Goal: Task Accomplishment & Management: Complete application form

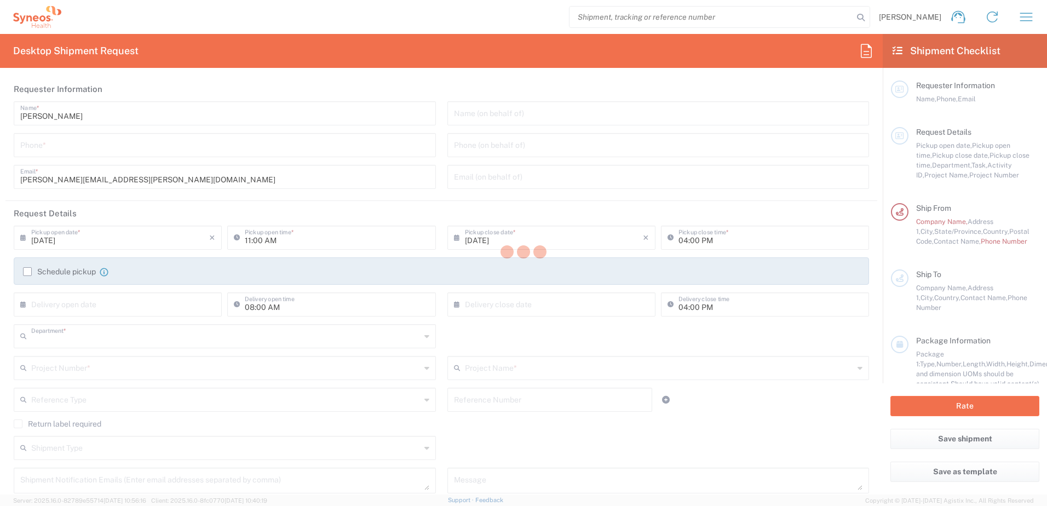
type input "3251"
type input "[US_STATE]"
type input "[GEOGRAPHIC_DATA]"
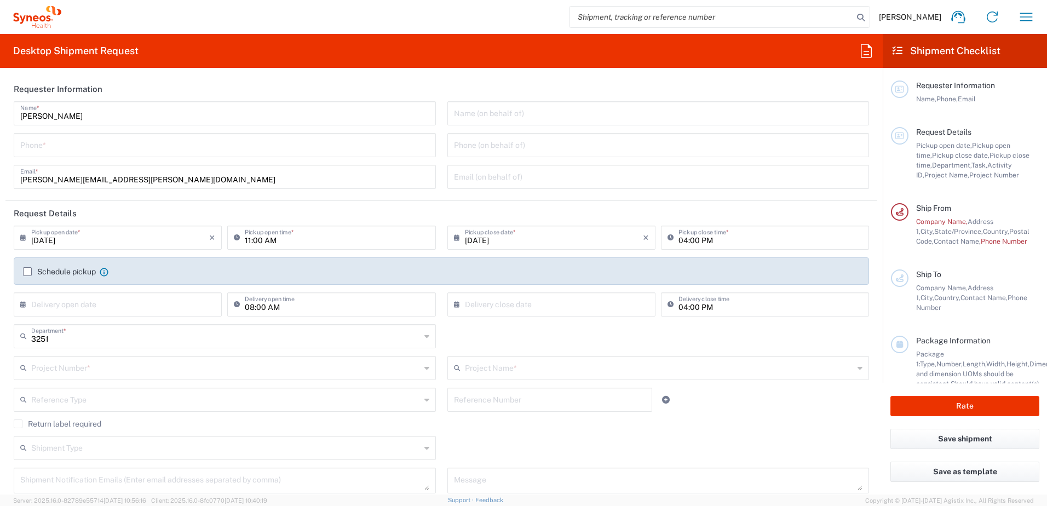
type input "Syneos Health, LLC-[GEOGRAPHIC_DATA] [GEOGRAPHIC_DATA] [GEOGRAPHIC_DATA]"
click at [201, 152] on input "tel" at bounding box center [224, 144] width 409 height 19
type input "3363390008"
click at [110, 243] on input "[DATE]" at bounding box center [120, 236] width 178 height 19
click at [122, 323] on span "13" at bounding box center [119, 321] width 16 height 15
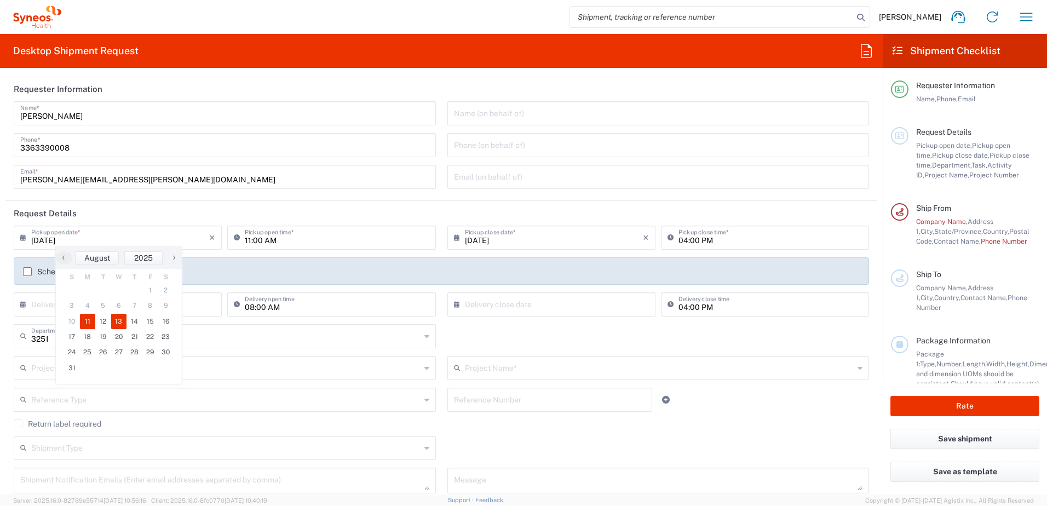
type input "[DATE]"
click at [527, 243] on input "text" at bounding box center [554, 236] width 178 height 19
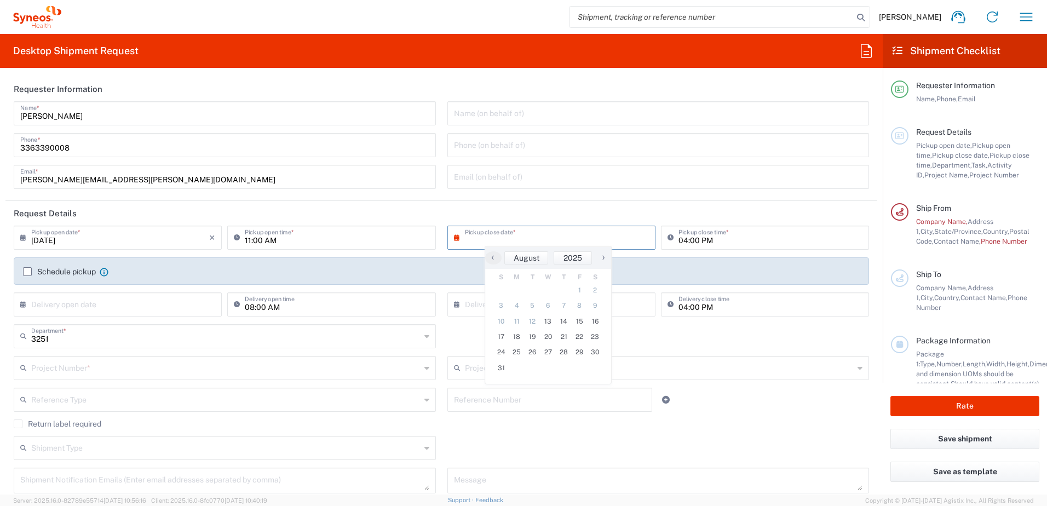
click at [454, 238] on icon at bounding box center [459, 238] width 11 height 18
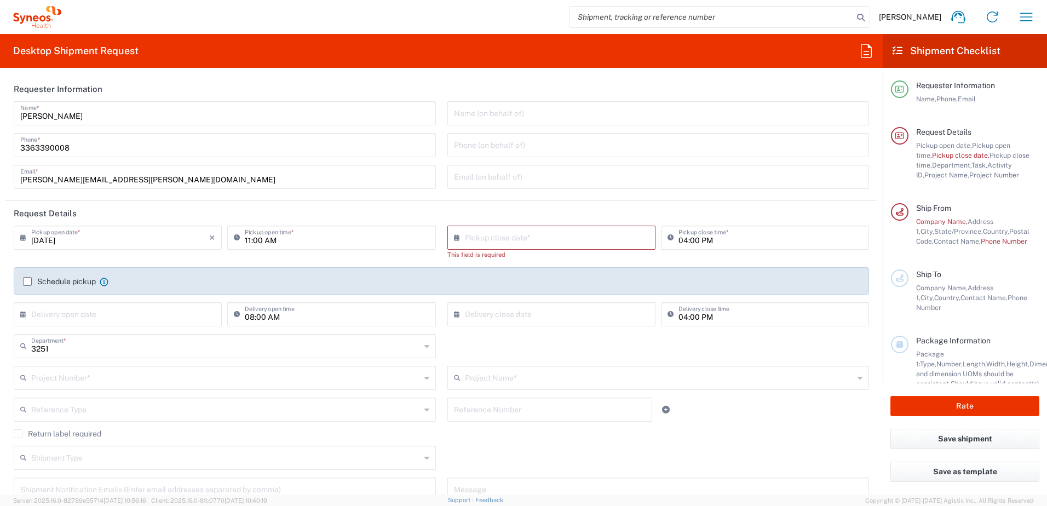
click at [456, 239] on icon at bounding box center [459, 238] width 11 height 18
click at [27, 286] on div "Schedule pickup When scheduling a pickup please be sure to meet the following c…" at bounding box center [442, 286] width 848 height 18
click at [531, 237] on input "text" at bounding box center [554, 236] width 178 height 19
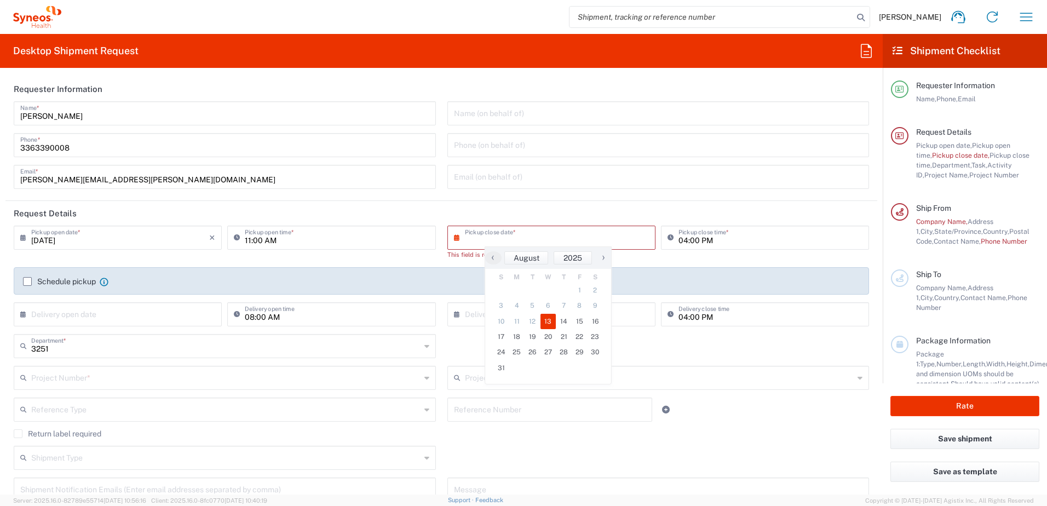
drag, startPoint x: 549, startPoint y: 321, endPoint x: 694, endPoint y: 237, distance: 168.3
click at [550, 321] on span "13" at bounding box center [548, 321] width 16 height 15
type input "[DATE]"
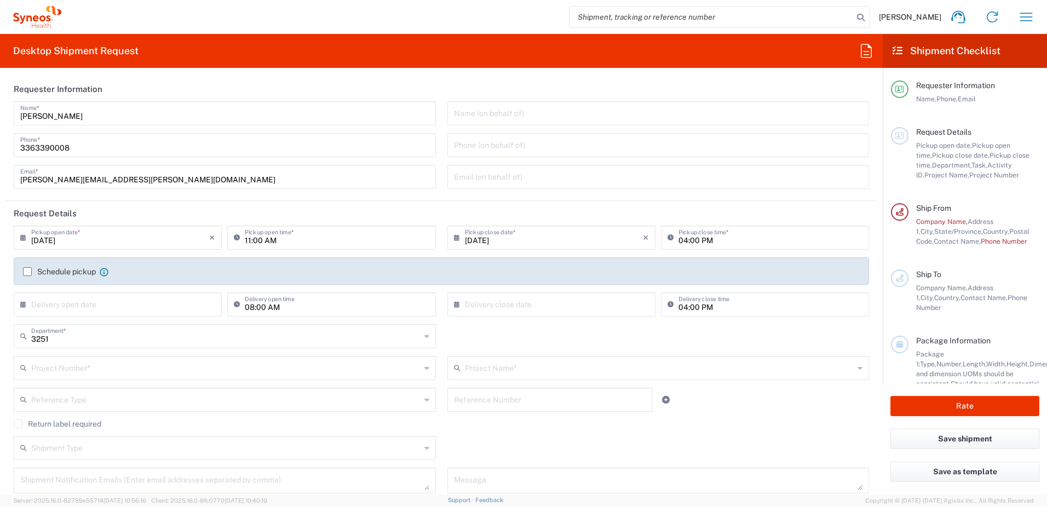
click at [328, 243] on input "11:00 AM" at bounding box center [337, 236] width 184 height 19
click at [268, 238] on input "11:00 AM" at bounding box center [337, 236] width 184 height 19
click at [267, 233] on input "11:00 AM" at bounding box center [337, 236] width 184 height 19
click at [234, 236] on icon at bounding box center [239, 238] width 11 height 18
click at [315, 233] on input "11:00 AM" at bounding box center [337, 236] width 184 height 19
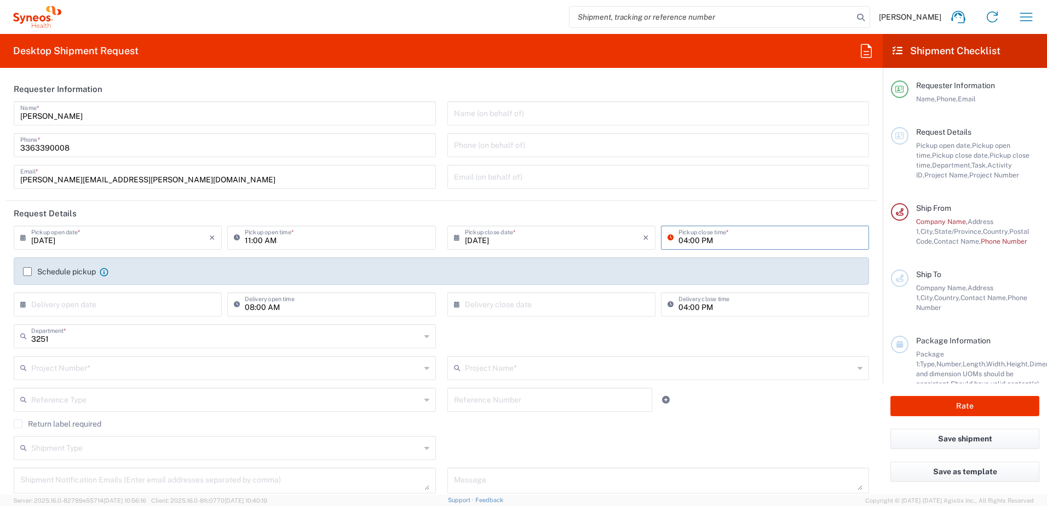
click at [729, 235] on input "04:00 PM" at bounding box center [770, 236] width 184 height 19
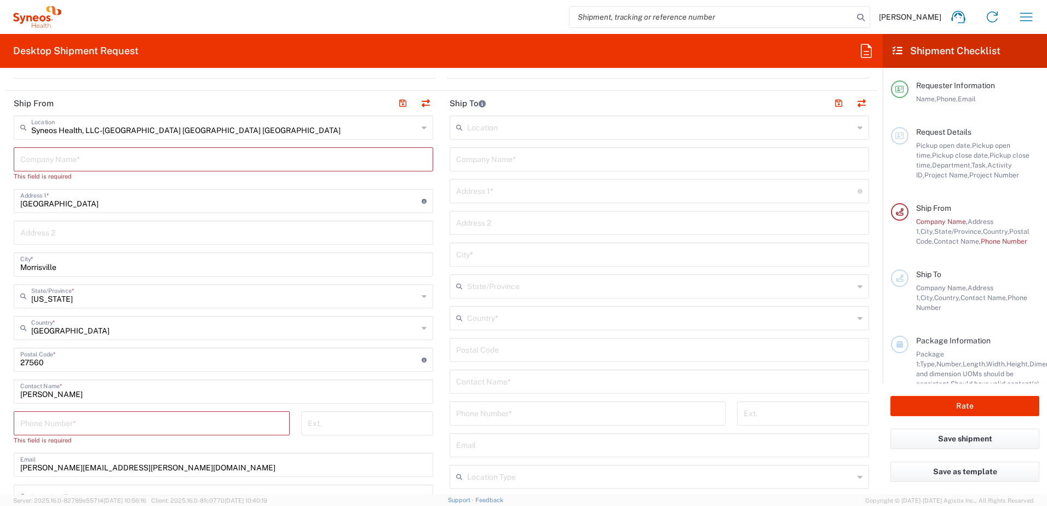
scroll to position [438, 0]
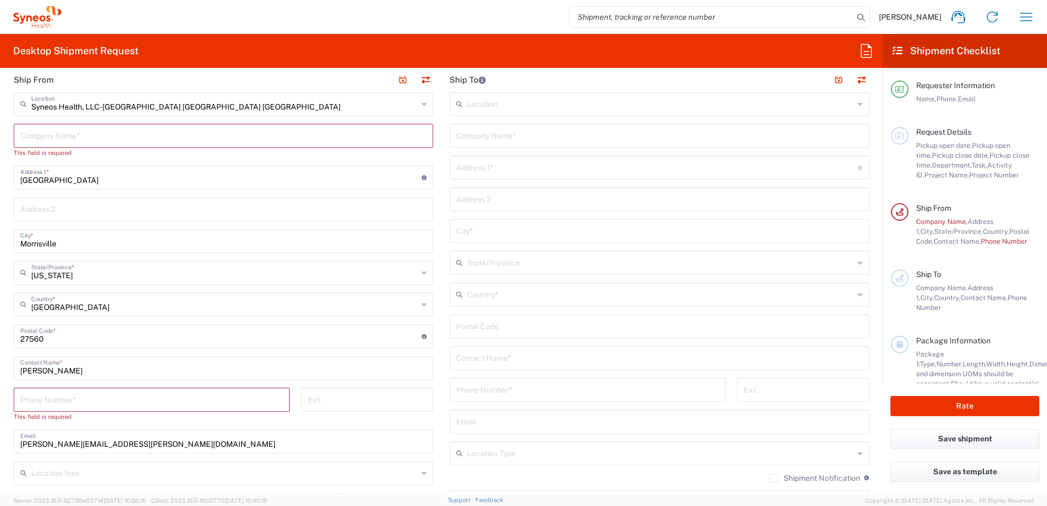
click at [185, 402] on input "tel" at bounding box center [151, 398] width 263 height 19
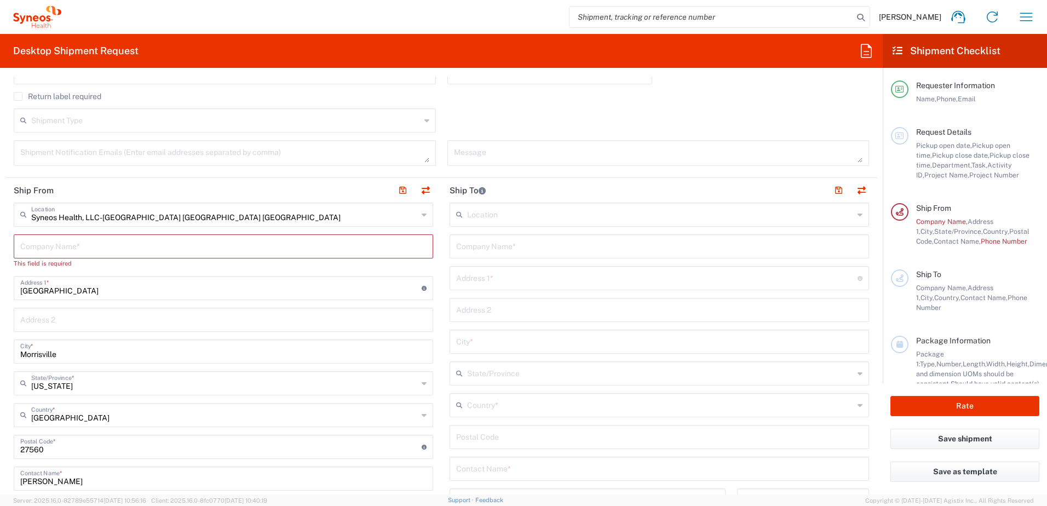
scroll to position [164, 0]
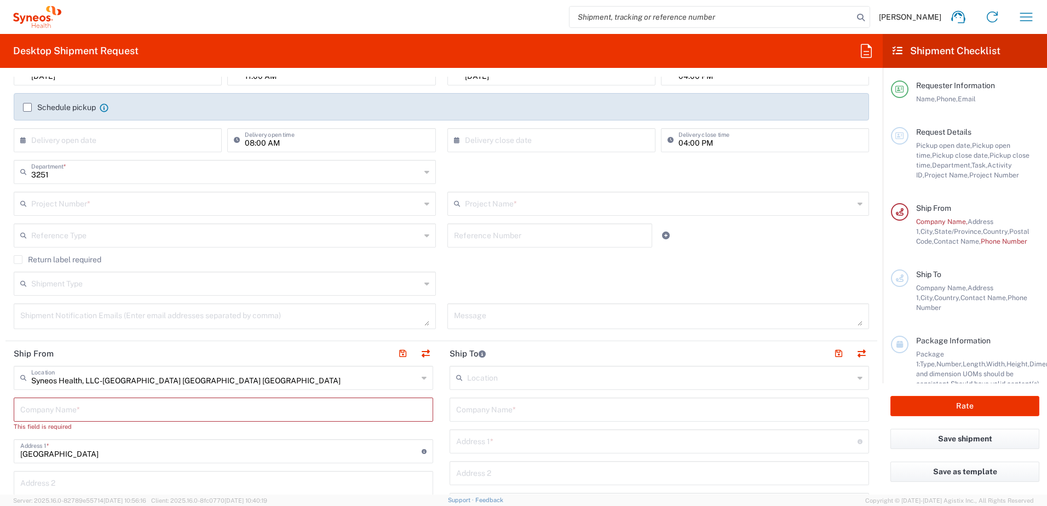
type input "3363390008"
type input "[PERSON_NAME][EMAIL_ADDRESS][PERSON_NAME][DOMAIN_NAME]"
type input "244694812"
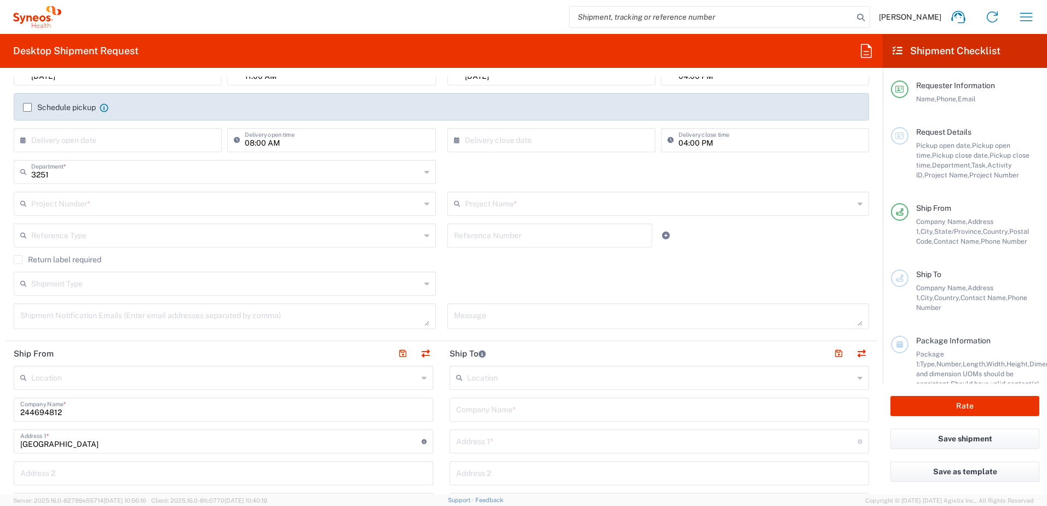
click at [151, 405] on input "244694812" at bounding box center [223, 408] width 406 height 19
drag, startPoint x: 118, startPoint y: 413, endPoint x: -14, endPoint y: 412, distance: 132.5
click at [0, 412] on html "[PERSON_NAME] Home Shipment estimator Shipment tracking Desktop shipment reques…" at bounding box center [523, 253] width 1047 height 506
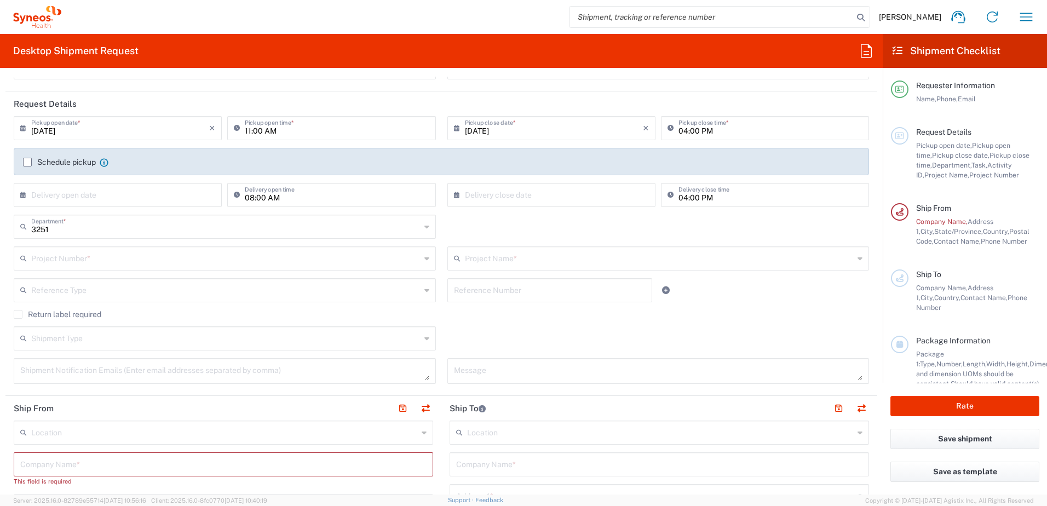
click at [28, 162] on label "Schedule pickup" at bounding box center [59, 162] width 73 height 9
click at [27, 162] on input "Schedule pickup" at bounding box center [27, 162] width 0 height 0
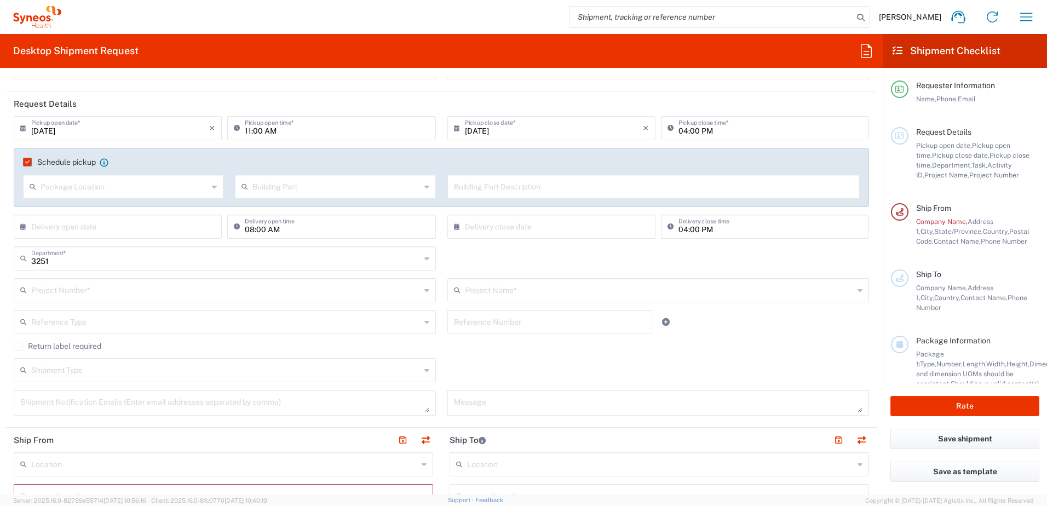
click at [89, 191] on input "text" at bounding box center [125, 185] width 168 height 19
click at [98, 205] on span "Front" at bounding box center [122, 210] width 197 height 17
type input "Front"
click at [367, 185] on input "text" at bounding box center [336, 185] width 168 height 19
click at [336, 231] on span "Building" at bounding box center [332, 228] width 197 height 17
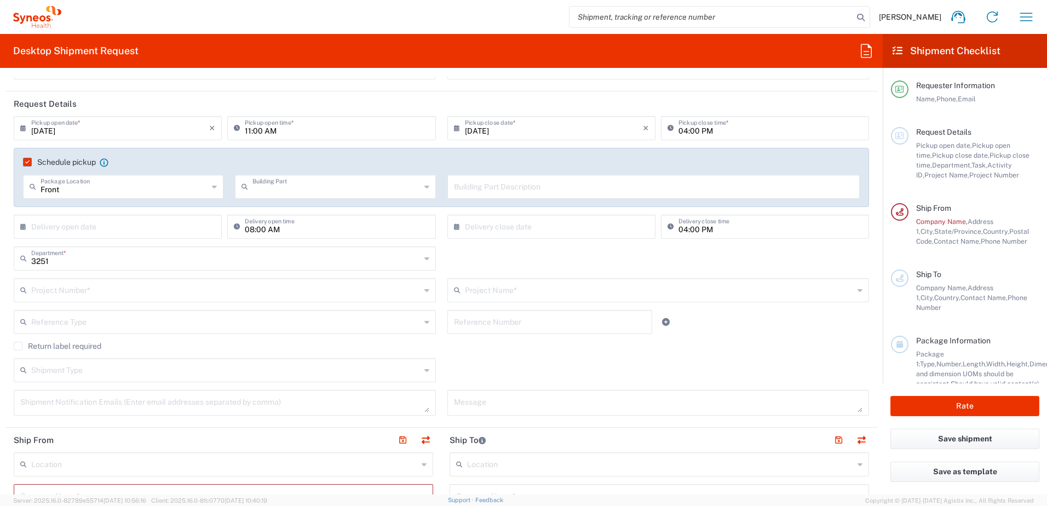
type input "Building"
click at [511, 196] on div "Building Part Description" at bounding box center [653, 187] width 413 height 24
click at [502, 189] on input "text" at bounding box center [654, 185] width 400 height 19
click at [462, 189] on input "text" at bounding box center [654, 185] width 400 height 19
click at [504, 182] on input "text" at bounding box center [654, 185] width 400 height 19
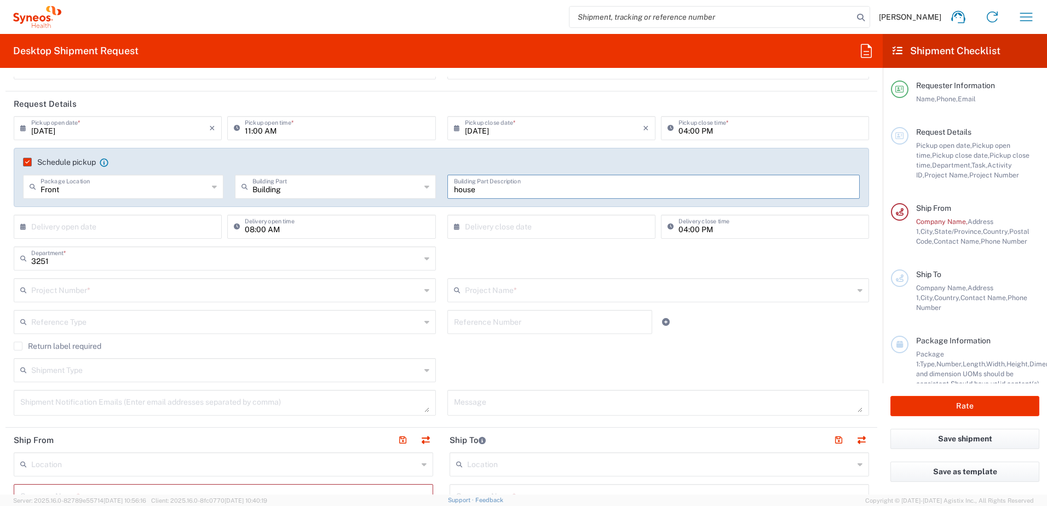
type input "house"
drag, startPoint x: 872, startPoint y: 197, endPoint x: 872, endPoint y: 214, distance: 16.4
click at [872, 214] on form "Requester Information [PERSON_NAME] Name * [PHONE_NUMBER] Phone * [PERSON_NAME]…" at bounding box center [441, 286] width 883 height 418
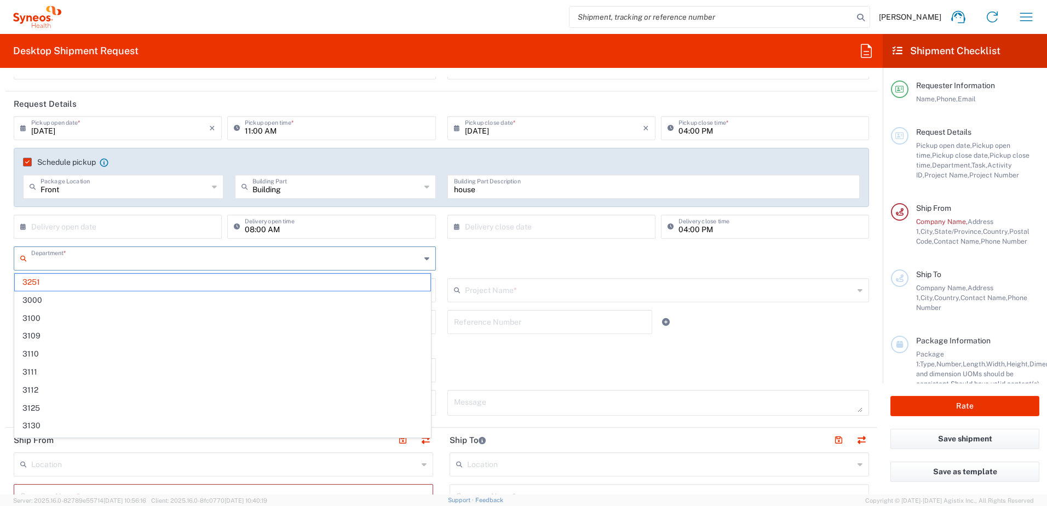
click at [60, 262] on input "text" at bounding box center [225, 257] width 389 height 19
click at [166, 239] on div "× Delivery open date Cancel Apply" at bounding box center [118, 231] width 214 height 32
click at [166, 227] on input "text" at bounding box center [120, 225] width 178 height 19
type input "3251"
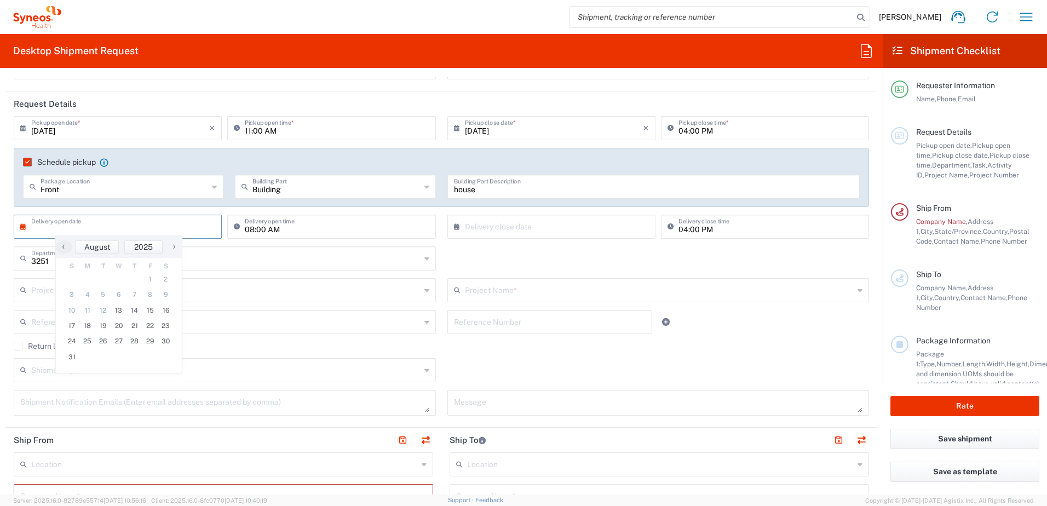
drag, startPoint x: 59, startPoint y: 222, endPoint x: 337, endPoint y: 221, distance: 278.2
click at [62, 222] on input "text" at bounding box center [120, 225] width 178 height 19
click at [555, 295] on input "text" at bounding box center [659, 289] width 389 height 19
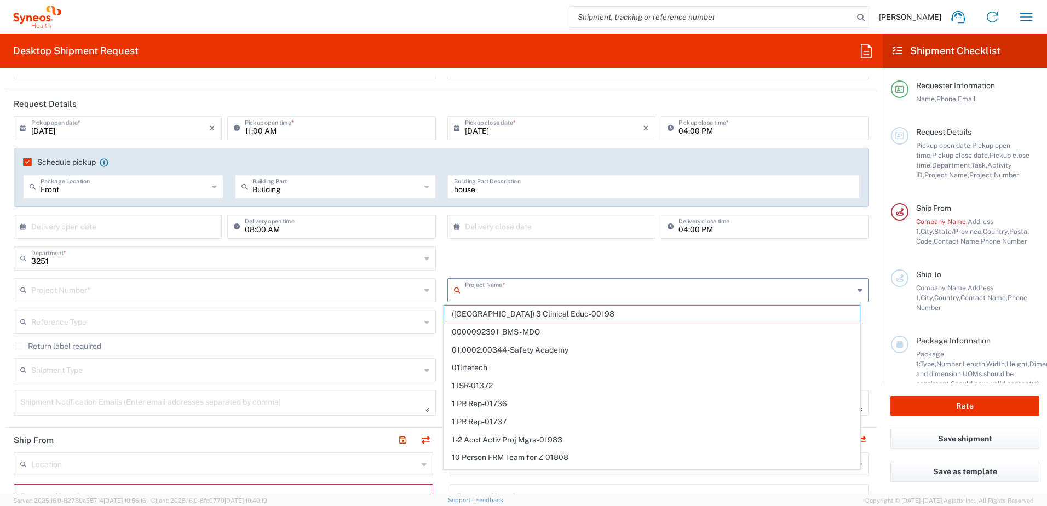
click at [452, 252] on div "3251 Department * 3251 3000 3100 3109 3110 3111 3112 3125 3130 3135 3136 3150 3…" at bounding box center [441, 262] width 867 height 32
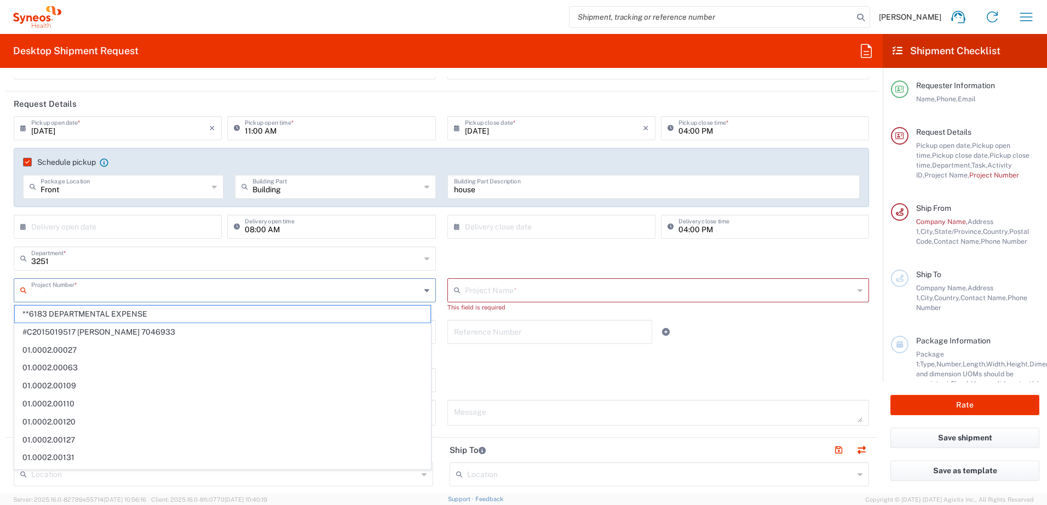
click at [184, 292] on input "text" at bounding box center [225, 289] width 389 height 19
drag, startPoint x: 137, startPoint y: 318, endPoint x: 46, endPoint y: 312, distance: 91.6
click at [137, 318] on span "**6183 DEPARTMENTAL EXPENSE" at bounding box center [223, 314] width 416 height 17
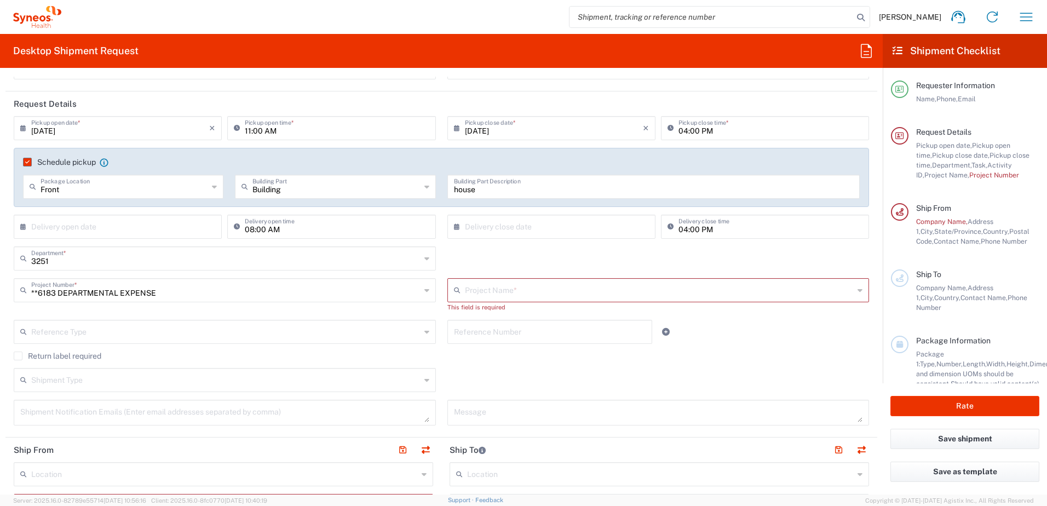
drag, startPoint x: 501, startPoint y: 298, endPoint x: 457, endPoint y: 285, distance: 45.7
click at [501, 298] on input "text" at bounding box center [659, 289] width 389 height 19
click at [209, 296] on input "**6183 DEPARTMENTAL EXPENSE" at bounding box center [225, 289] width 389 height 19
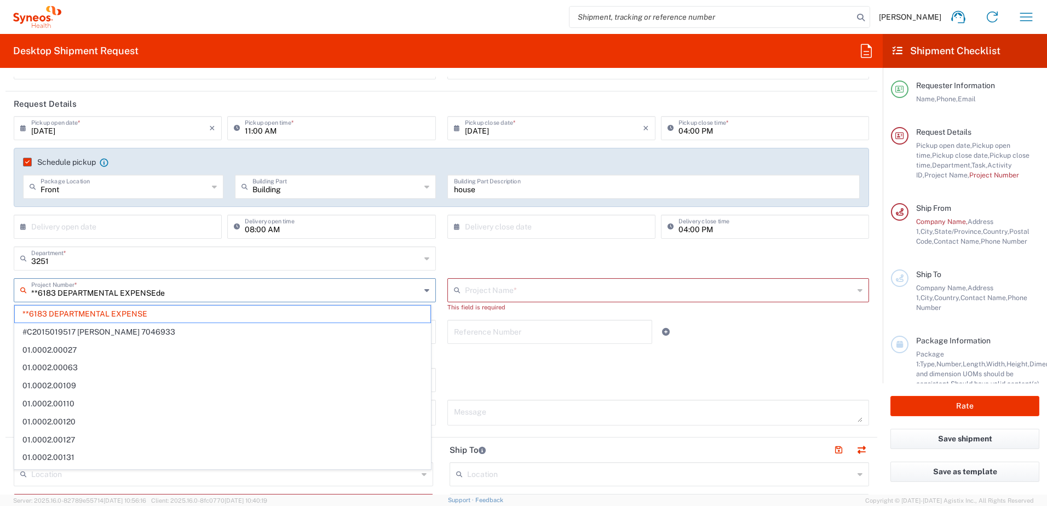
type input "**6183 DEPARTMENTAL EXPENSEde"
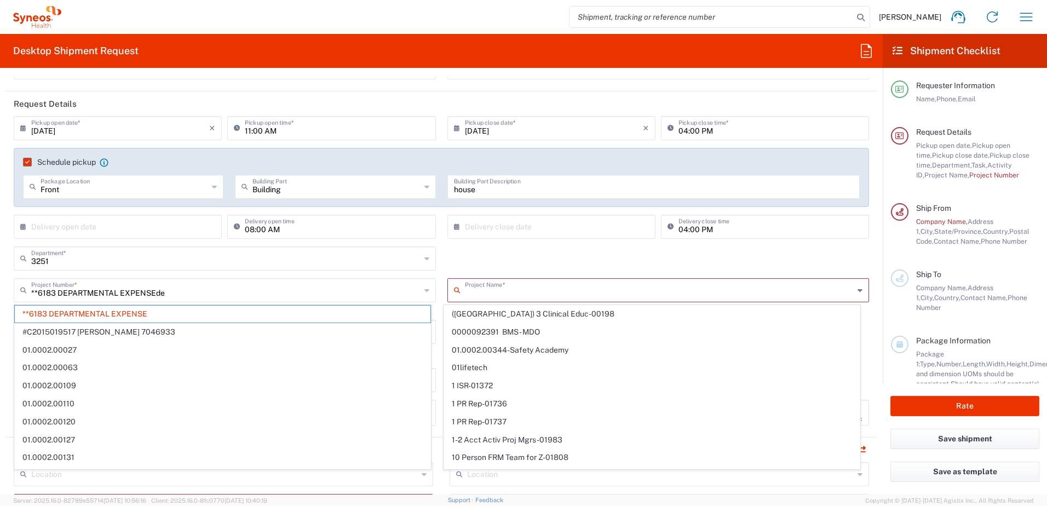
click at [476, 291] on input "text" at bounding box center [659, 289] width 389 height 19
type input "de"
type input "**6183 DEPARTMENTAL EXPENSE"
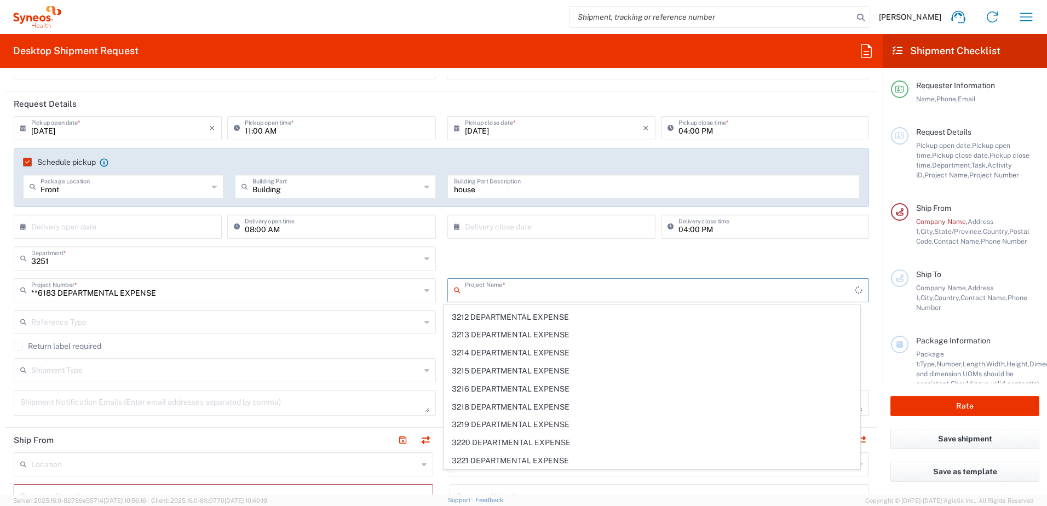
scroll to position [734, 0]
drag, startPoint x: 862, startPoint y: 447, endPoint x: 864, endPoint y: 423, distance: 24.2
click at [864, 423] on form "Requester Information [PERSON_NAME] Name * [PHONE_NUMBER] Phone * [PERSON_NAME]…" at bounding box center [441, 286] width 883 height 418
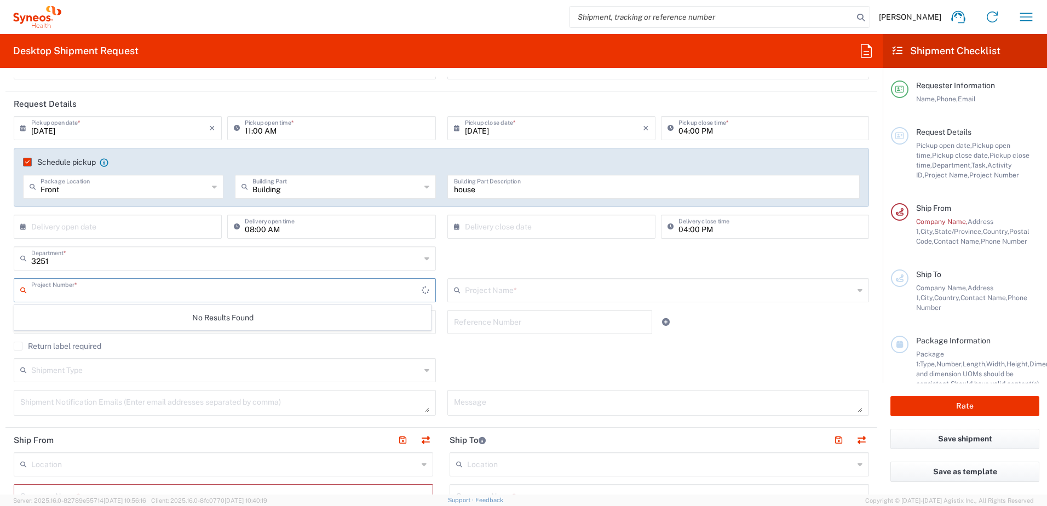
click at [181, 292] on input "text" at bounding box center [226, 289] width 390 height 19
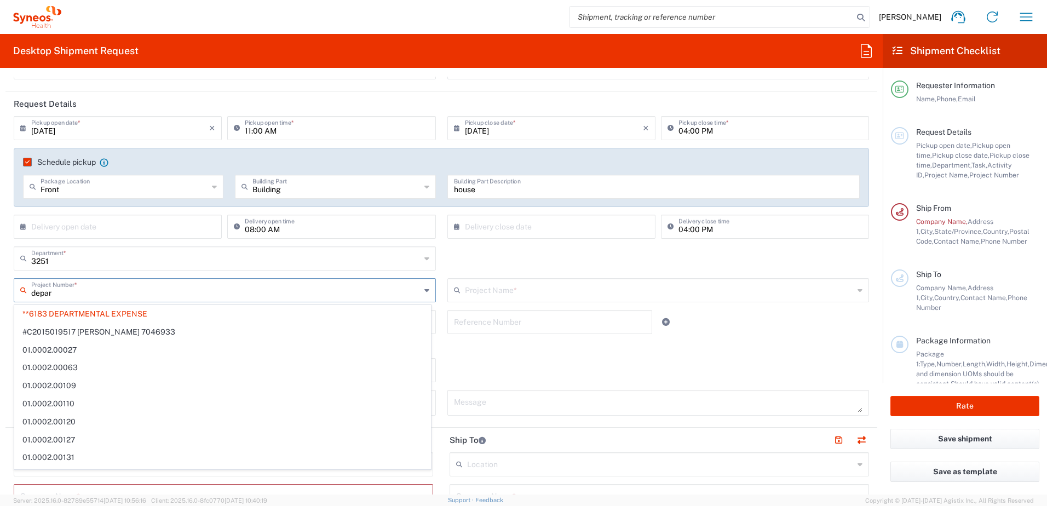
type input "depart"
type input "6183"
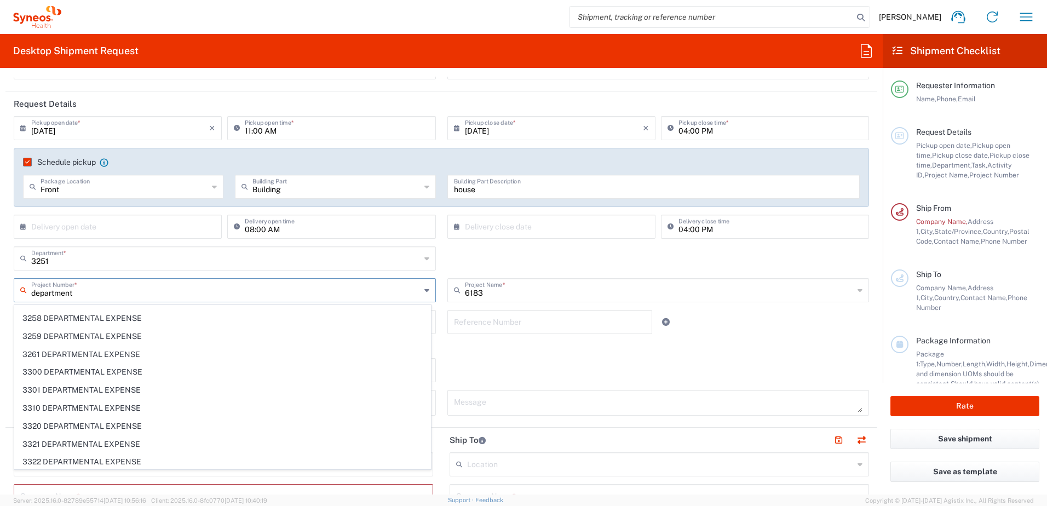
scroll to position [1372, 0]
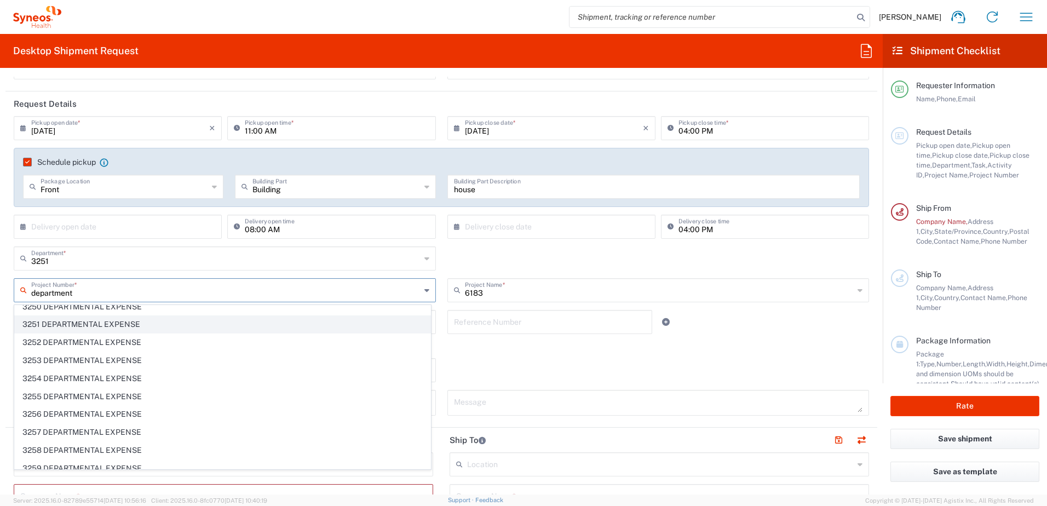
click at [124, 330] on span "3251 DEPARTMENTAL EXPENSE" at bounding box center [223, 324] width 416 height 17
type input "3251 DEPARTMENTAL EXPENSE"
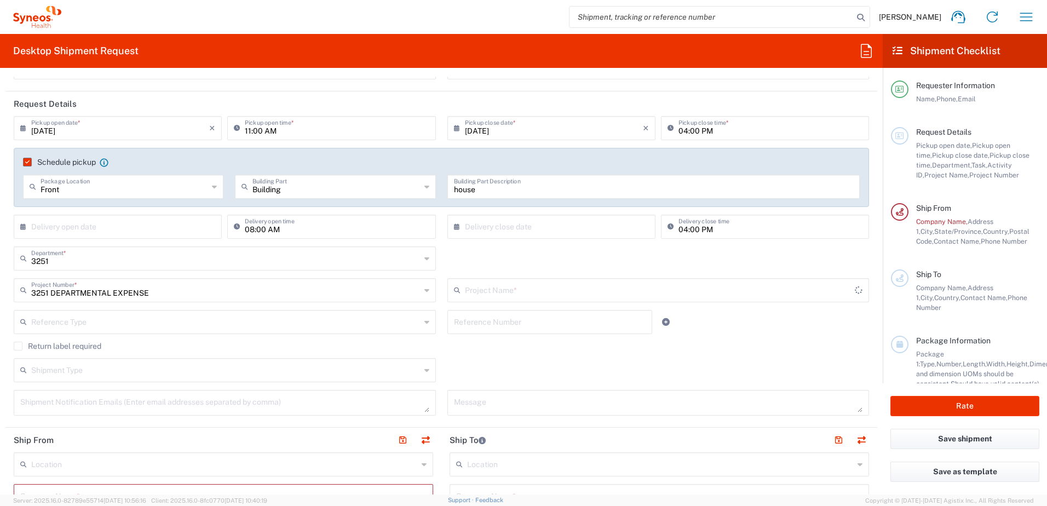
type input "3251 DEPARTMENTAL EXPENSE"
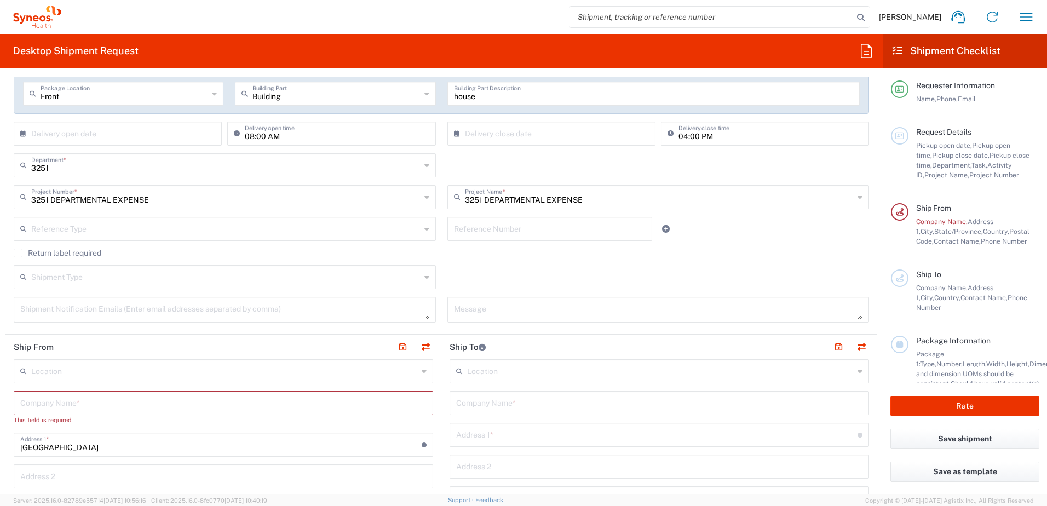
scroll to position [219, 0]
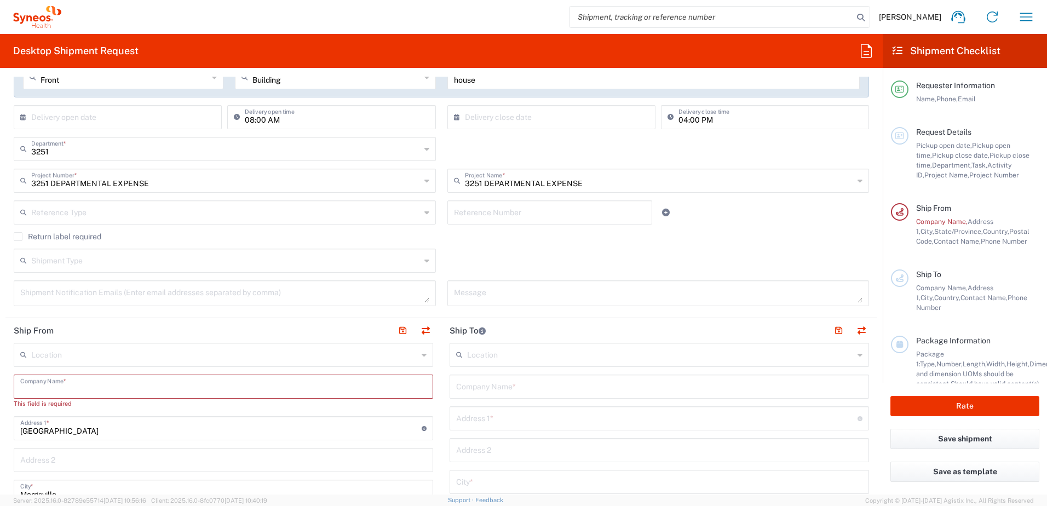
click at [251, 395] on input "text" at bounding box center [223, 385] width 406 height 19
type input "[PERSON_NAME]"
click at [113, 421] on input "[GEOGRAPHIC_DATA]" at bounding box center [220, 417] width 401 height 19
drag, startPoint x: 113, startPoint y: 421, endPoint x: -2, endPoint y: 417, distance: 115.0
click at [0, 417] on html "[PERSON_NAME] Home Shipment estimator Shipment tracking Desktop shipment reques…" at bounding box center [523, 253] width 1047 height 506
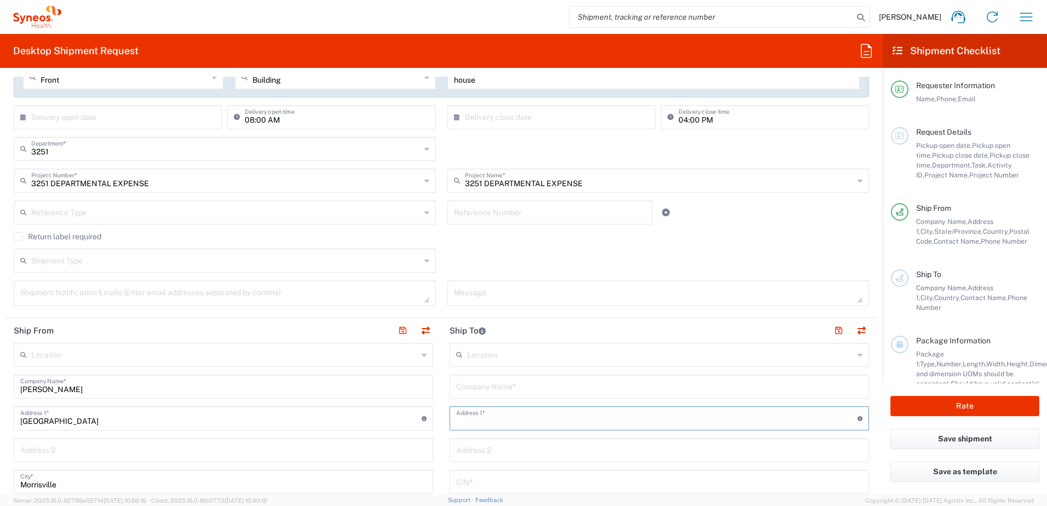
click at [521, 424] on input "text" at bounding box center [656, 417] width 401 height 19
paste input "[GEOGRAPHIC_DATA]"
type input "[GEOGRAPHIC_DATA]"
click at [536, 392] on input "text" at bounding box center [659, 385] width 406 height 19
click at [560, 389] on input "text" at bounding box center [659, 385] width 406 height 19
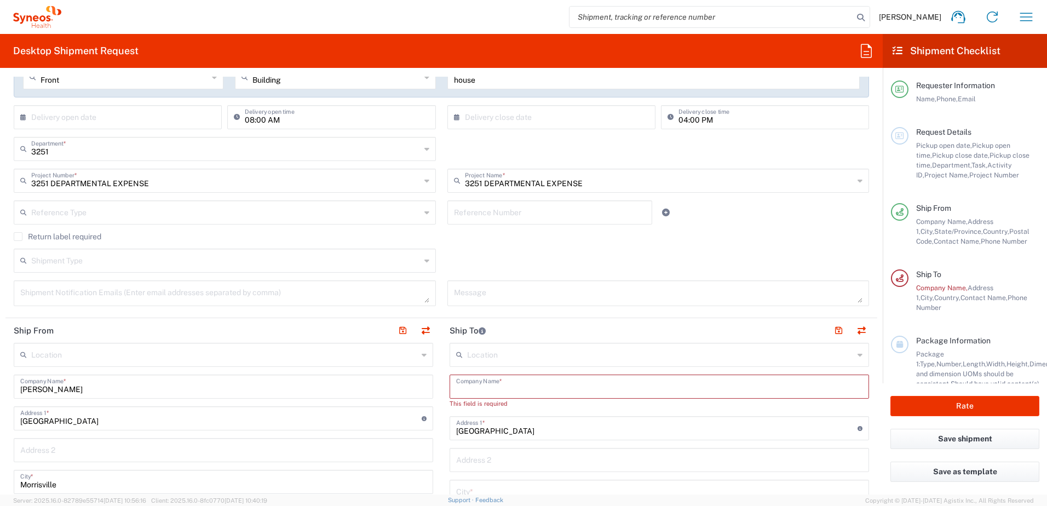
paste input "Syneos Health ATTN: IT Asset Management"
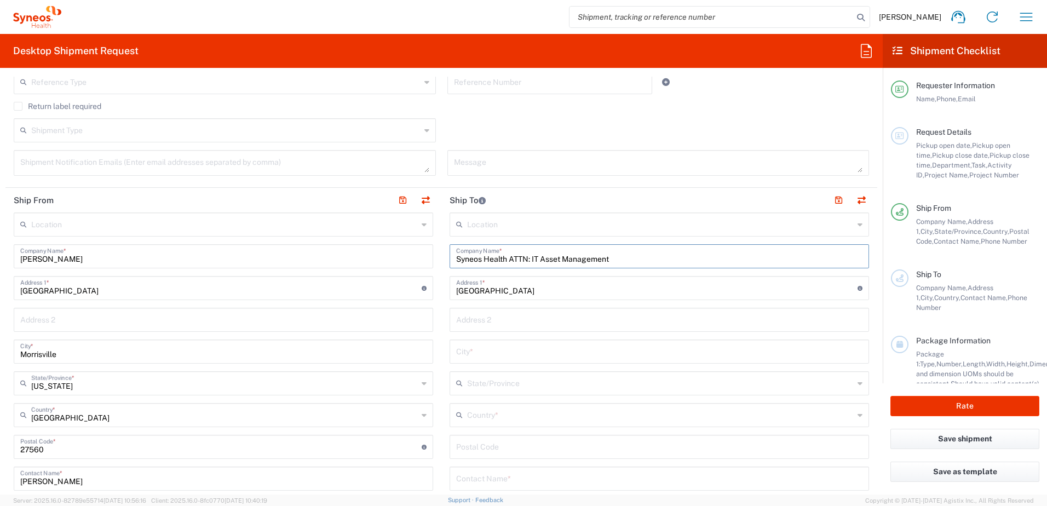
scroll to position [383, 0]
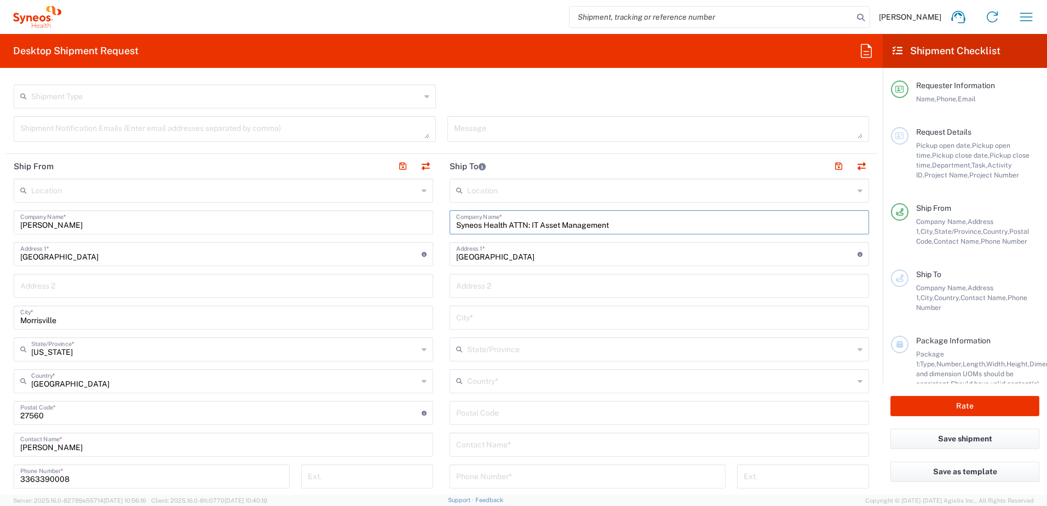
drag, startPoint x: 616, startPoint y: 222, endPoint x: 528, endPoint y: 226, distance: 88.2
click at [528, 226] on input "Syneos Health ATTN: IT Asset Management" at bounding box center [659, 221] width 406 height 19
type input "Syneos Health ATTN: IT Asset Management"
click at [144, 361] on div "Location [PERSON_NAME] LLC-[GEOGRAPHIC_DATA] [GEOGRAPHIC_DATA] [GEOGRAPHIC_DATA…" at bounding box center [223, 409] width 419 height 460
drag, startPoint x: 81, startPoint y: 321, endPoint x: 52, endPoint y: 318, distance: 29.2
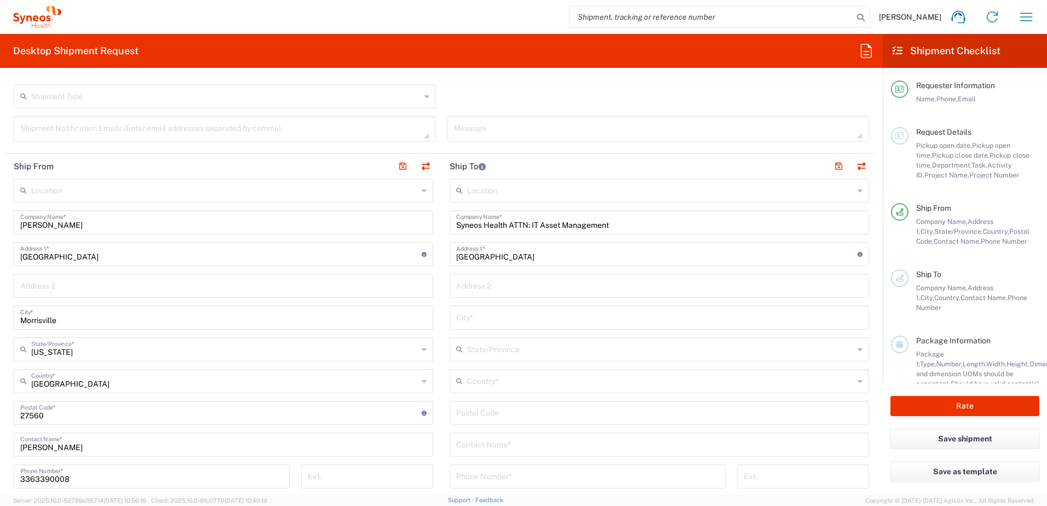
click at [12, 321] on main "Location [PERSON_NAME] LLC-[GEOGRAPHIC_DATA] [GEOGRAPHIC_DATA] [GEOGRAPHIC_DATA…" at bounding box center [223, 409] width 436 height 460
click at [539, 322] on input "text" at bounding box center [659, 316] width 406 height 19
paste input "Morrisville"
type input "Morrisville"
click at [100, 357] on input "text" at bounding box center [224, 348] width 387 height 19
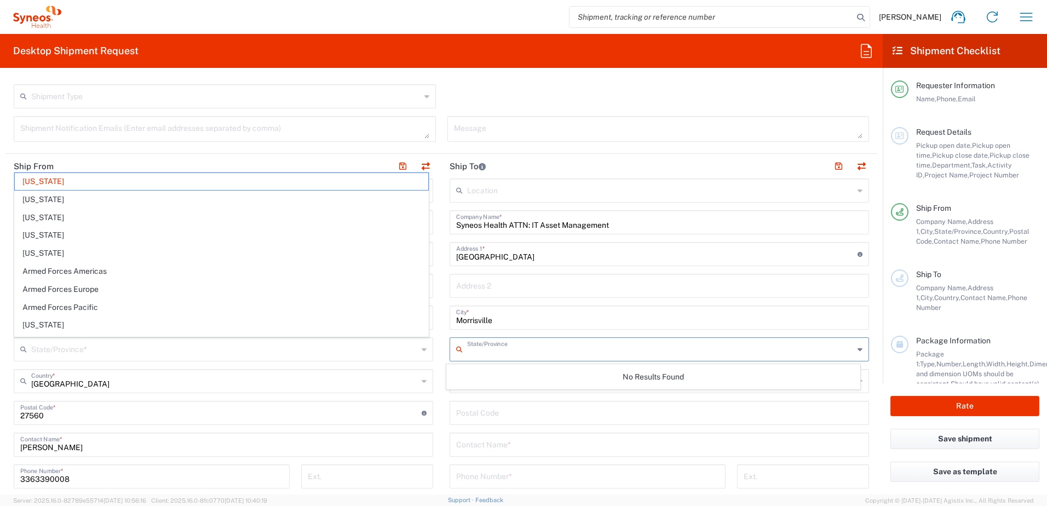
click at [482, 350] on input "text" at bounding box center [660, 348] width 387 height 19
type input "[US_STATE]"
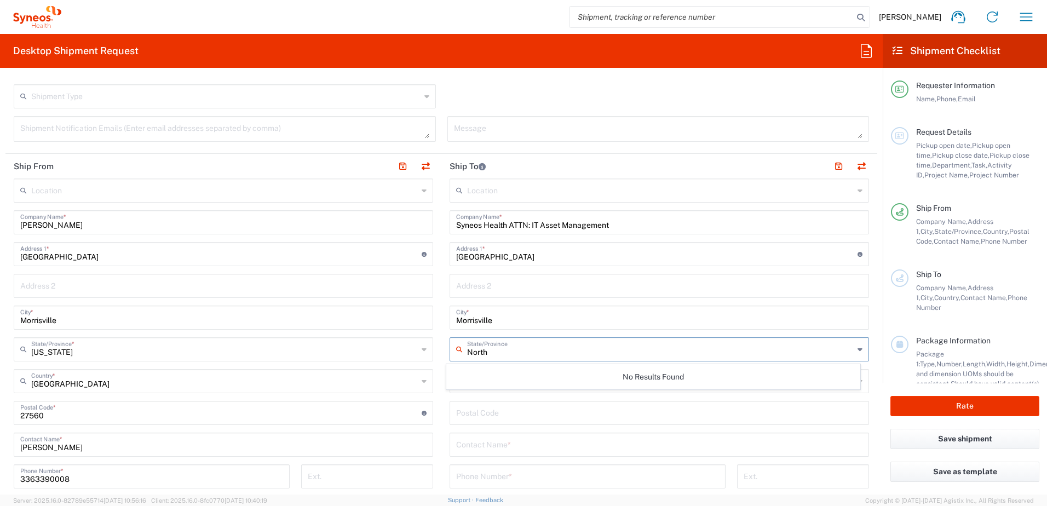
drag, startPoint x: 482, startPoint y: 350, endPoint x: 488, endPoint y: 353, distance: 6.1
click at [482, 350] on input "North" at bounding box center [660, 348] width 387 height 19
type input "[US_STATE]"
type input "[GEOGRAPHIC_DATA]"
type input "27560"
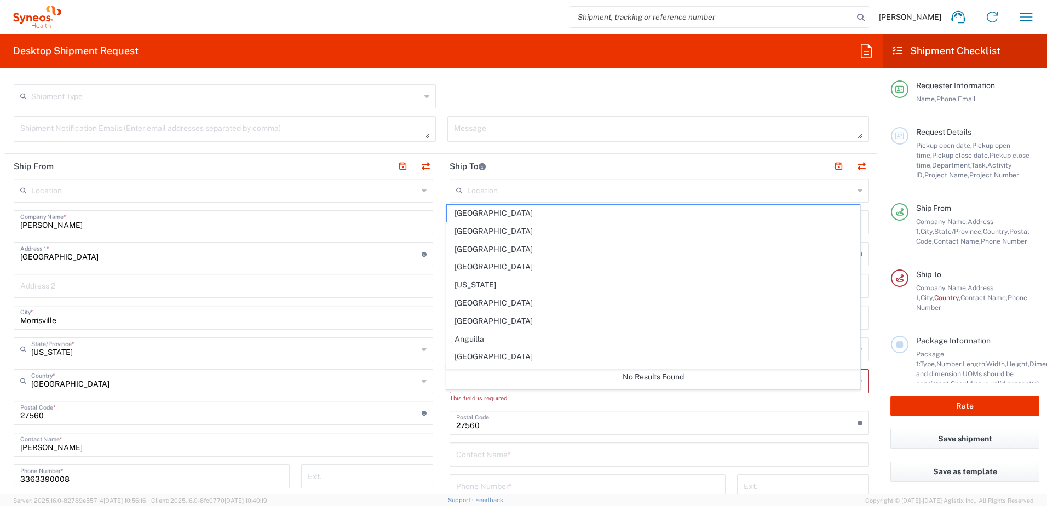
click at [64, 424] on div "Postal Code * Postal Code for [GEOGRAPHIC_DATA] should have the following forma…" at bounding box center [223, 413] width 419 height 24
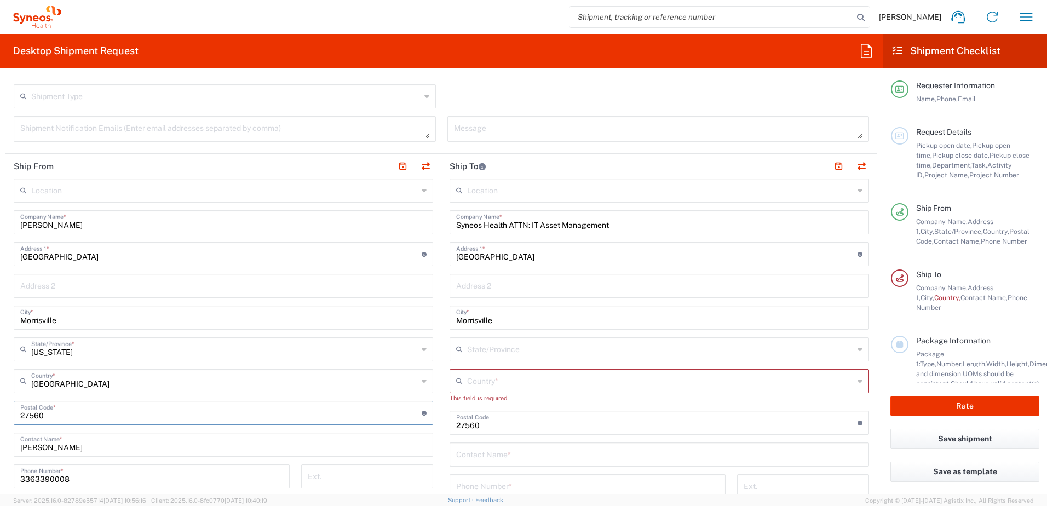
drag, startPoint x: 113, startPoint y: 257, endPoint x: -2, endPoint y: 257, distance: 115.0
click at [113, 257] on input "[GEOGRAPHIC_DATA]" at bounding box center [220, 253] width 401 height 19
click at [0, 257] on html "[PERSON_NAME] Home Shipment estimator Shipment tracking Desktop shipment reques…" at bounding box center [523, 253] width 1047 height 506
click at [9, 285] on main "Location [PERSON_NAME] LLC-[GEOGRAPHIC_DATA] [GEOGRAPHIC_DATA] [GEOGRAPHIC_DATA…" at bounding box center [223, 409] width 436 height 460
click at [60, 255] on input "144" at bounding box center [220, 253] width 401 height 19
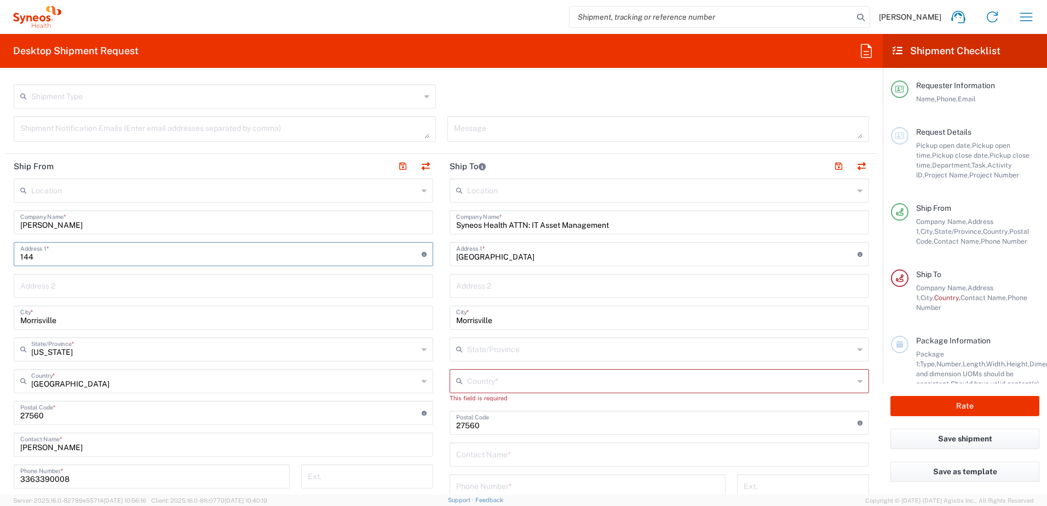
type input "[STREET_ADDRESS]"
click at [69, 326] on input "Morrisville" at bounding box center [223, 316] width 406 height 19
drag, startPoint x: 66, startPoint y: 320, endPoint x: -2, endPoint y: 318, distance: 68.5
click at [0, 318] on html "[PERSON_NAME] Home Shipment estimator Shipment tracking Desktop shipment reques…" at bounding box center [523, 253] width 1047 height 506
type input "[GEOGRAPHIC_DATA]"
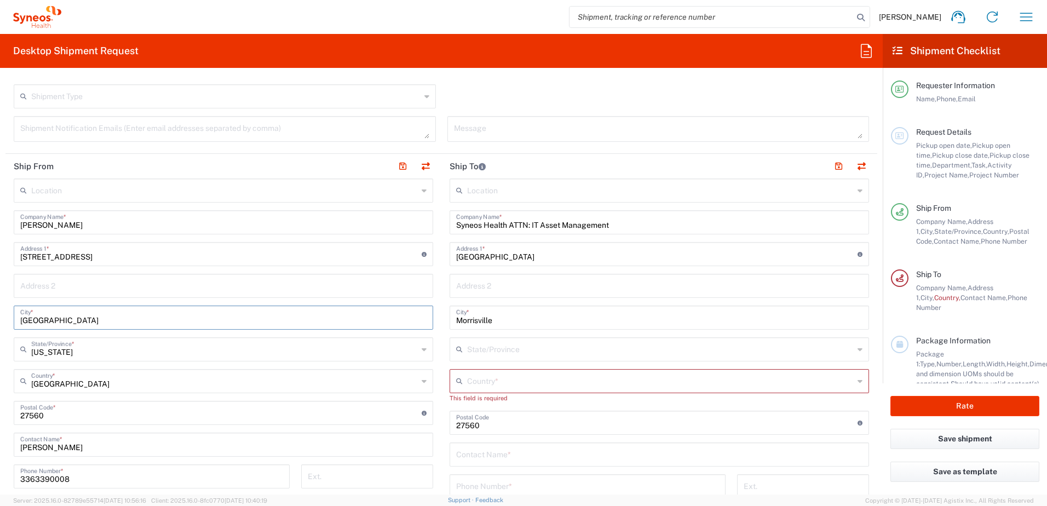
drag, startPoint x: 124, startPoint y: 416, endPoint x: 117, endPoint y: 417, distance: 6.7
click at [124, 416] on input "undefined" at bounding box center [220, 411] width 401 height 19
drag, startPoint x: 46, startPoint y: 417, endPoint x: 7, endPoint y: 417, distance: 38.9
click at [7, 417] on main "Location [PERSON_NAME] LLC-[GEOGRAPHIC_DATA] [GEOGRAPHIC_DATA] [GEOGRAPHIC_DATA…" at bounding box center [223, 409] width 436 height 460
type input "28443"
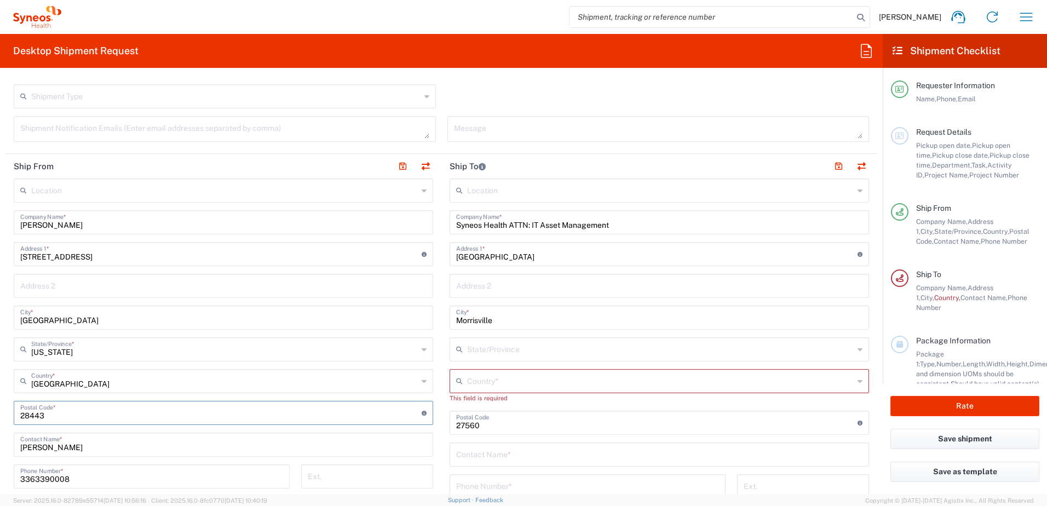
click at [8, 441] on main "Location [PERSON_NAME] LLC-[GEOGRAPHIC_DATA] [GEOGRAPHIC_DATA] [GEOGRAPHIC_DATA…" at bounding box center [223, 409] width 436 height 460
click at [477, 387] on input "text" at bounding box center [660, 380] width 387 height 19
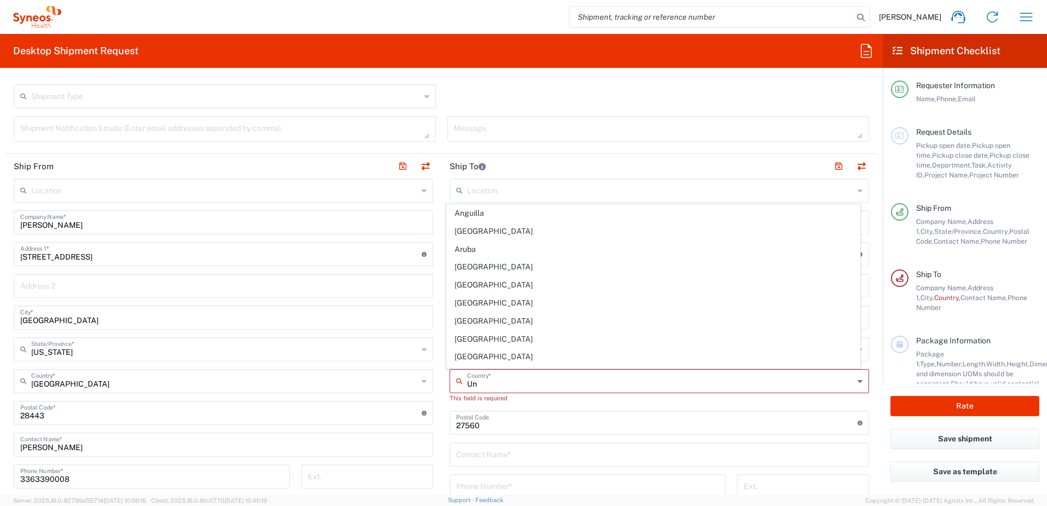
type input "Uni"
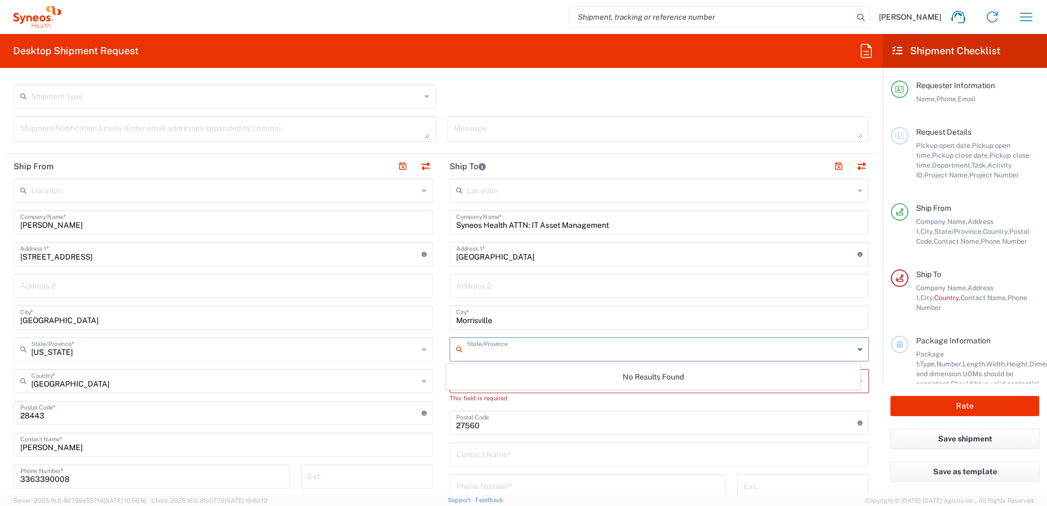
click at [493, 348] on input "text" at bounding box center [660, 348] width 387 height 19
type input "North"
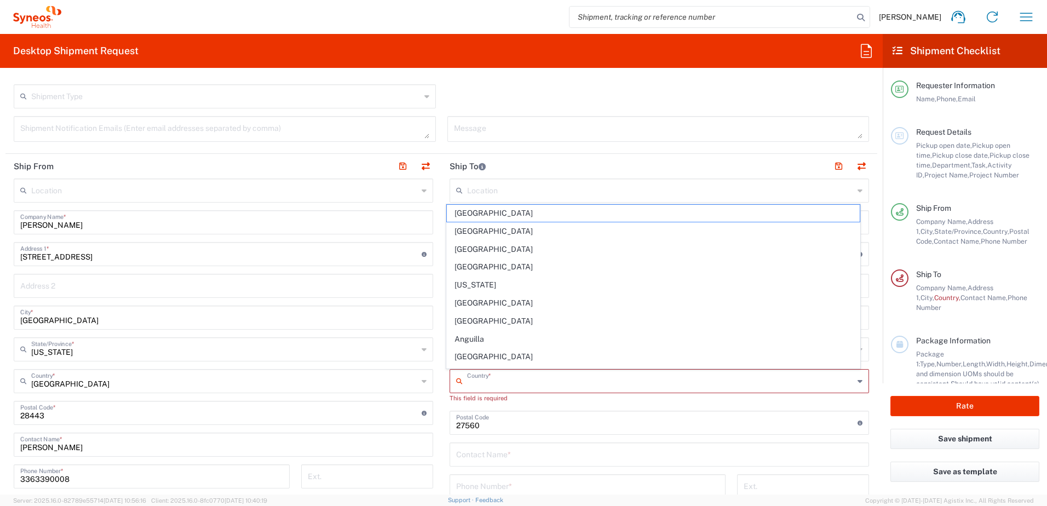
click at [515, 452] on input "text" at bounding box center [659, 453] width 406 height 19
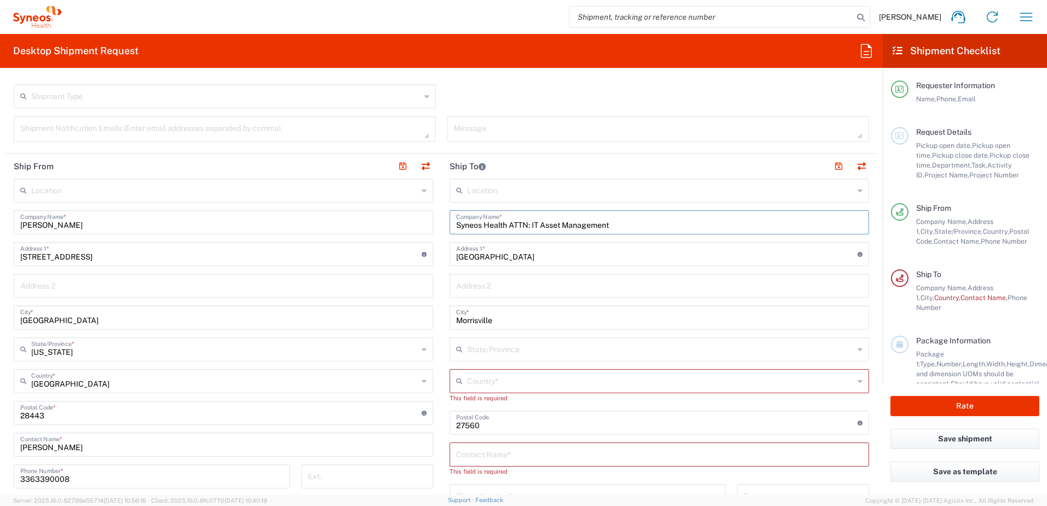
drag, startPoint x: 624, startPoint y: 223, endPoint x: 506, endPoint y: 226, distance: 117.8
click at [506, 226] on input "Syneos Health ATTN: IT Asset Management" at bounding box center [659, 221] width 406 height 19
type input "Syneos Health"
click at [522, 457] on input "text" at bounding box center [659, 453] width 406 height 19
paste input "ATTN: IT Asset Management"
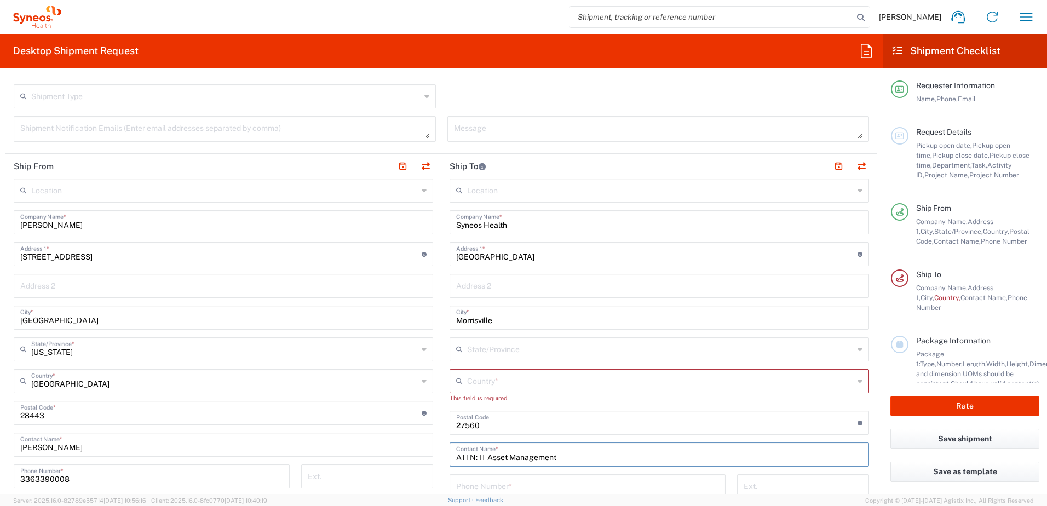
type input "ATTN: IT Asset Management"
click at [493, 386] on input "text" at bounding box center [660, 380] width 387 height 19
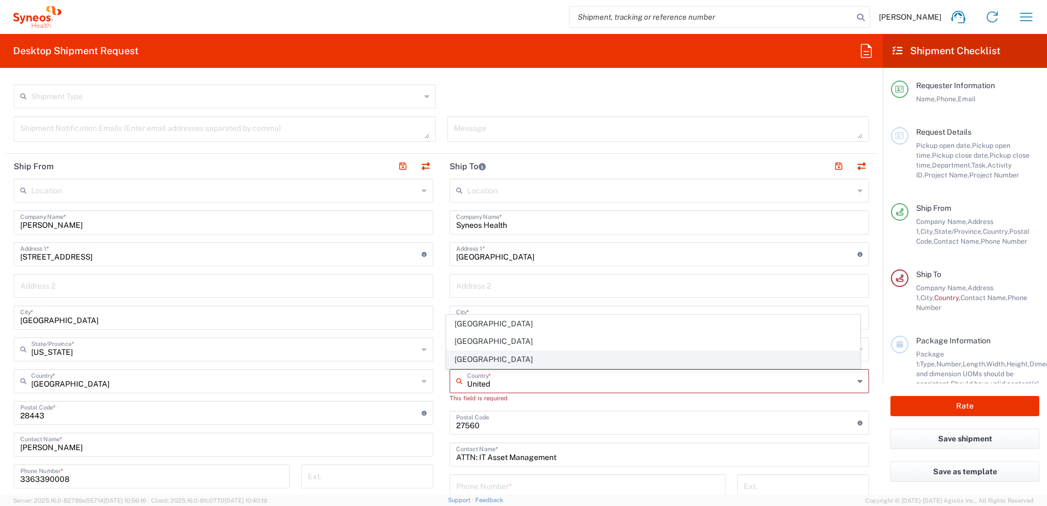
click at [465, 361] on span "[GEOGRAPHIC_DATA]" at bounding box center [653, 359] width 413 height 17
type input "[GEOGRAPHIC_DATA]"
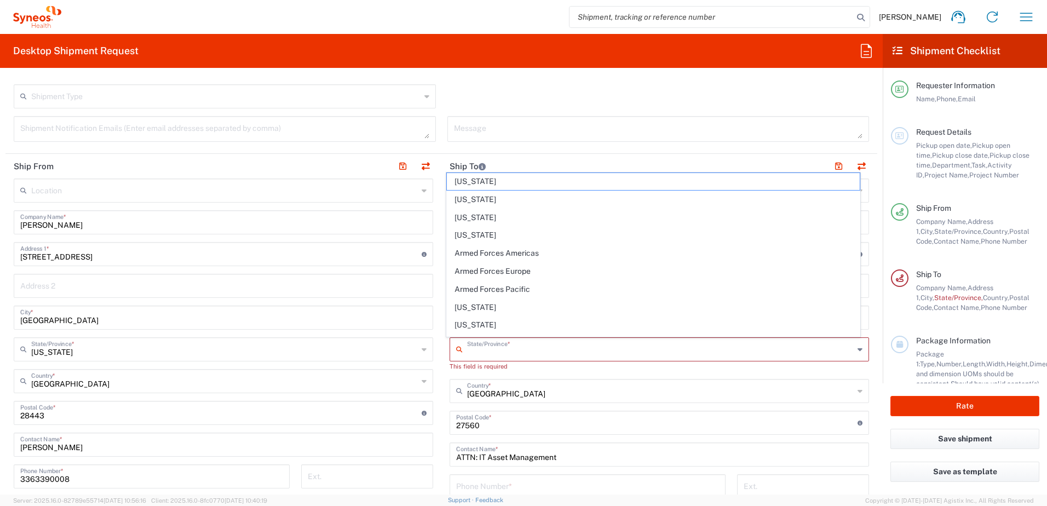
click at [542, 349] on input "text" at bounding box center [660, 348] width 387 height 19
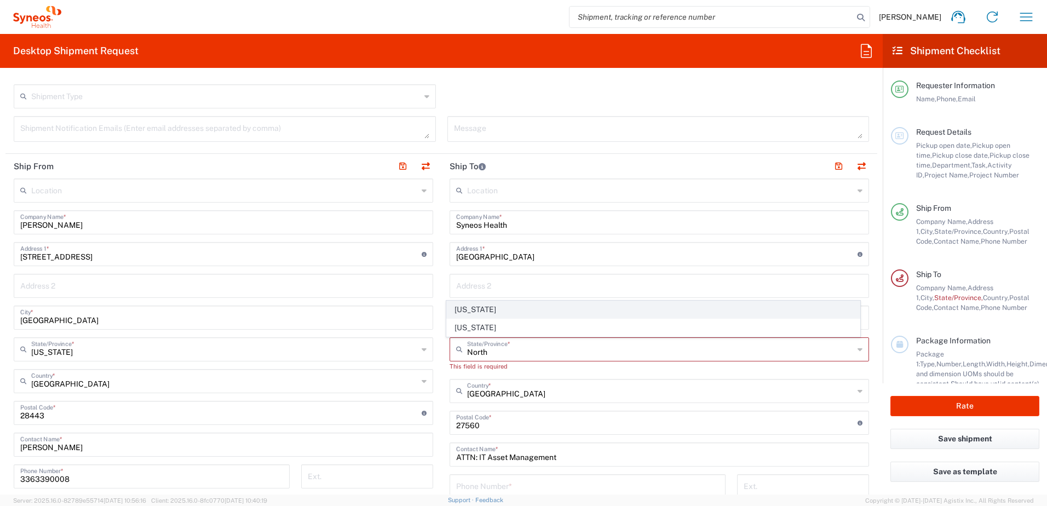
click at [468, 317] on span "[US_STATE]" at bounding box center [653, 309] width 413 height 17
type input "[US_STATE]"
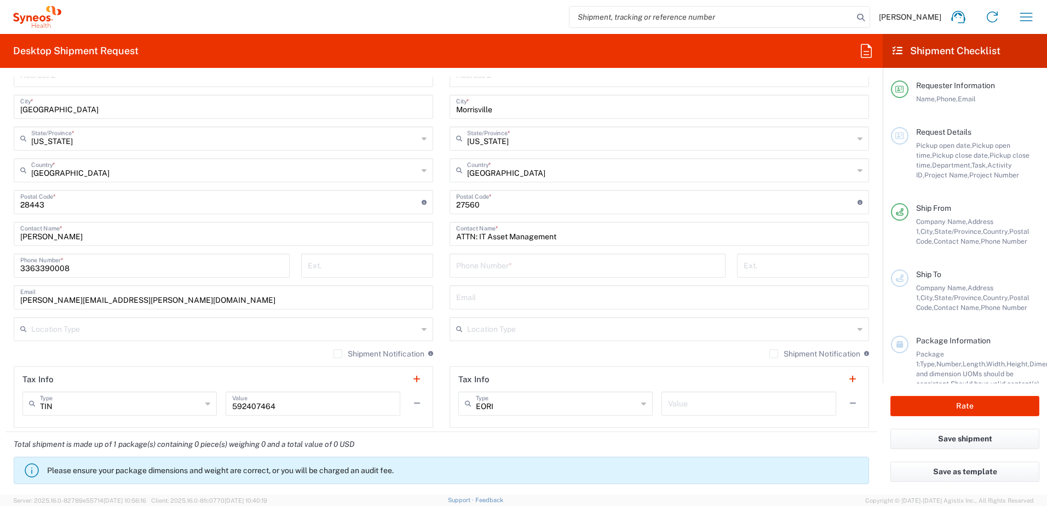
scroll to position [608, 0]
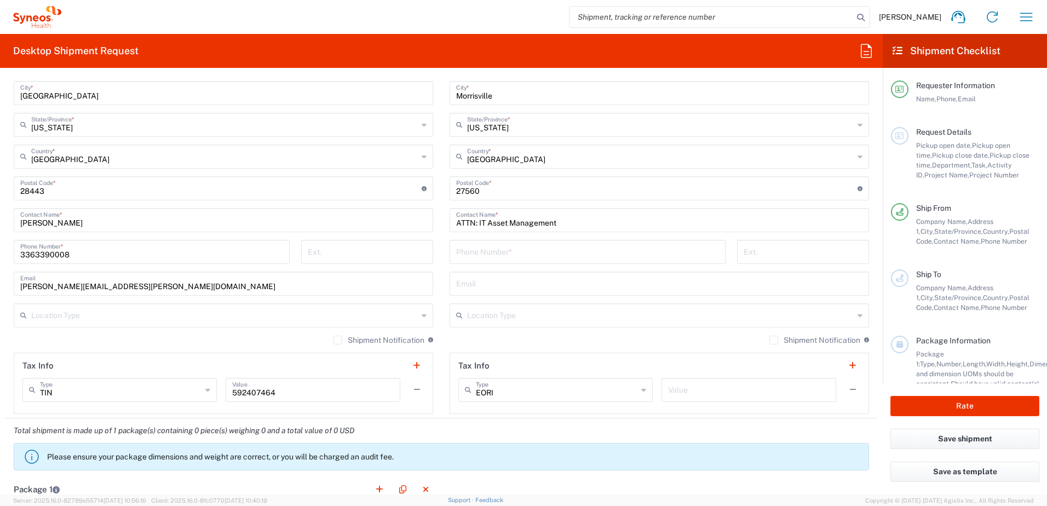
click at [533, 255] on input "tel" at bounding box center [587, 250] width 263 height 19
paste input "[PHONE_NUMBER] or [PHONE_NUMBER]"
drag, startPoint x: 596, startPoint y: 260, endPoint x: 503, endPoint y: 258, distance: 92.6
click at [503, 258] on input "[PHONE_NUMBER] or [PHONE_NUMBER]" at bounding box center [587, 250] width 263 height 19
type input "[PHONE_NUMBER]"
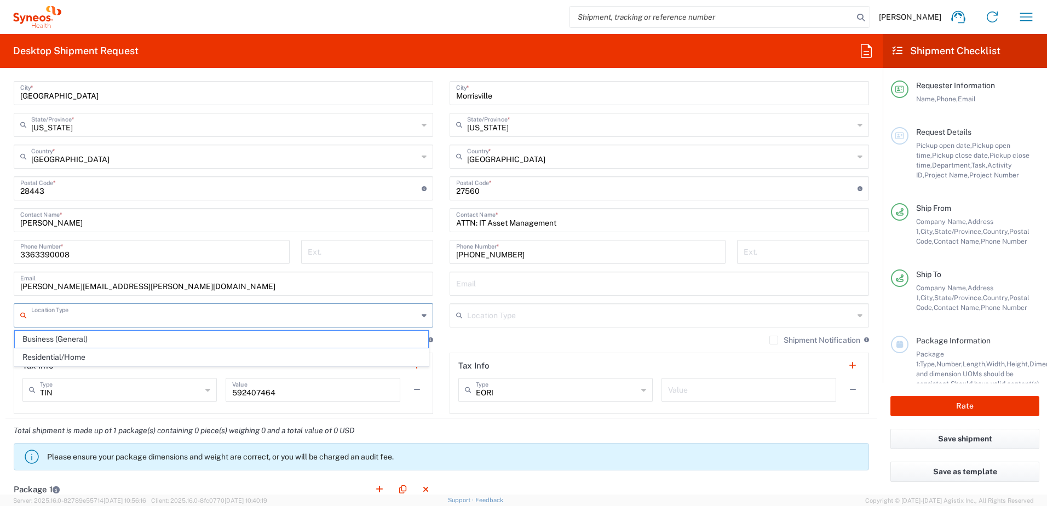
click at [143, 309] on input "text" at bounding box center [224, 314] width 387 height 19
click at [116, 359] on span "Residential/Home" at bounding box center [221, 357] width 413 height 17
type input "Residential/Home"
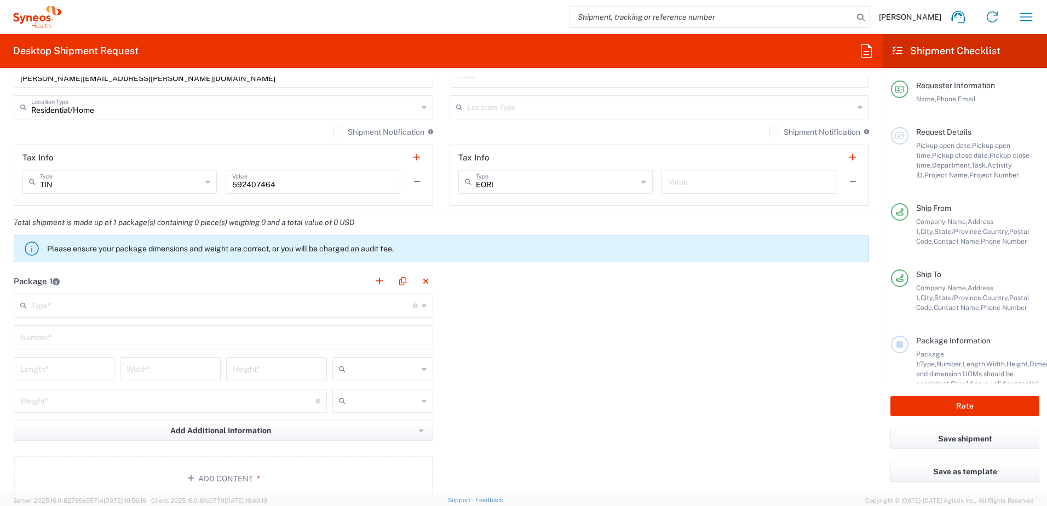
scroll to position [809, 0]
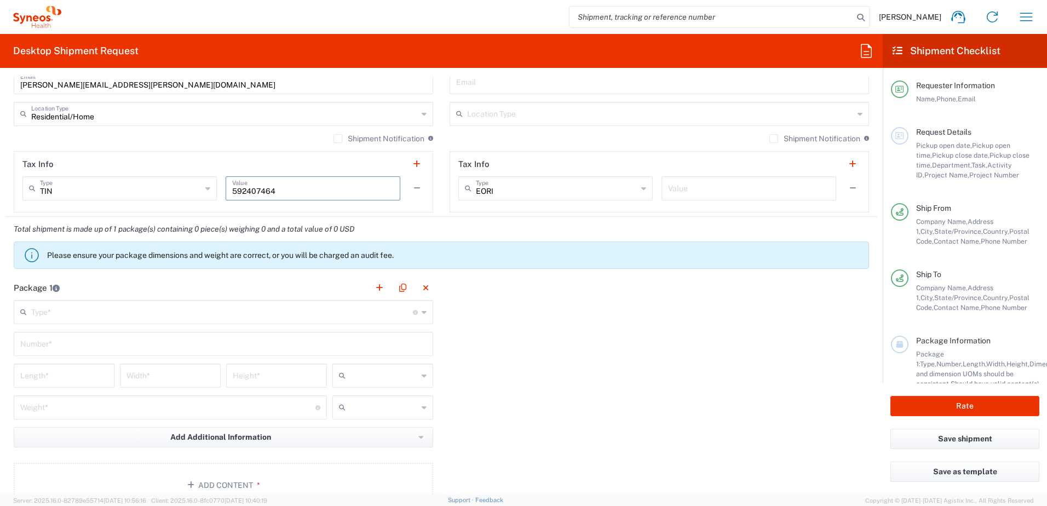
drag, startPoint x: 294, startPoint y: 192, endPoint x: 205, endPoint y: 192, distance: 89.3
click at [205, 192] on div "TIN Type TIN EIN EORI Other VAT [US_EMPLOYER_IDENTIFICATION_NUMBER] Value" at bounding box center [223, 192] width 402 height 32
click at [675, 186] on input "text" at bounding box center [749, 187] width 162 height 19
paste input "592407464"
type input "592407464"
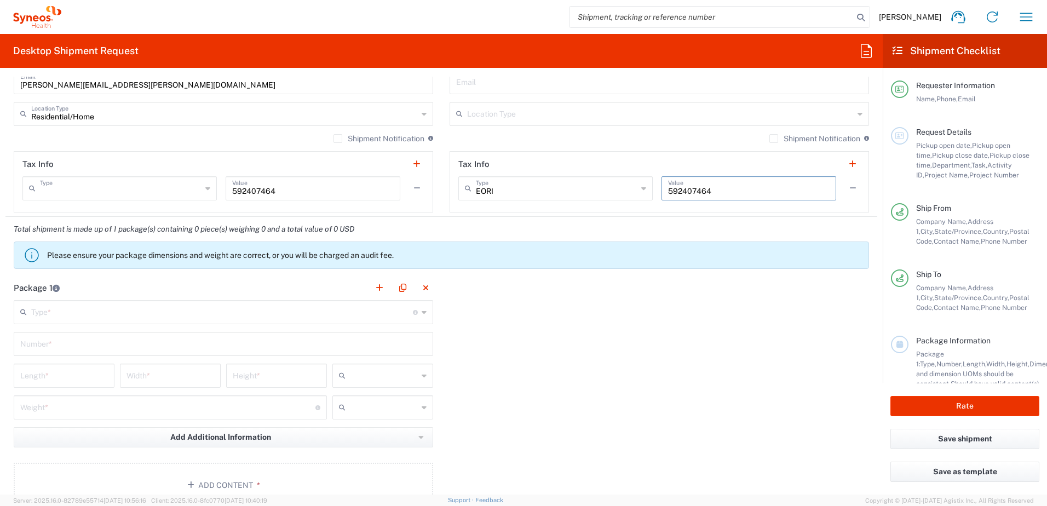
click at [56, 190] on input "text" at bounding box center [121, 187] width 162 height 19
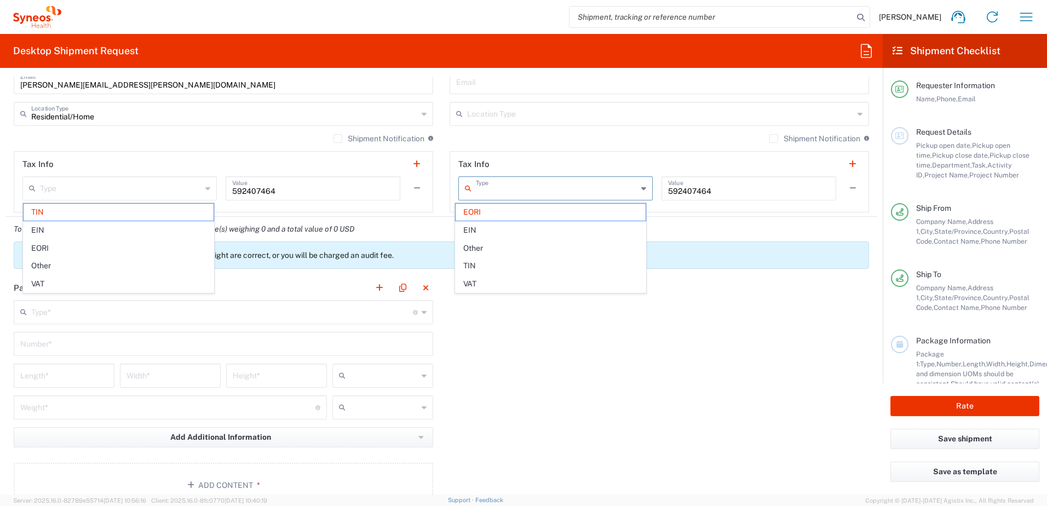
click at [488, 187] on input "text" at bounding box center [557, 187] width 162 height 19
type input "TIN"
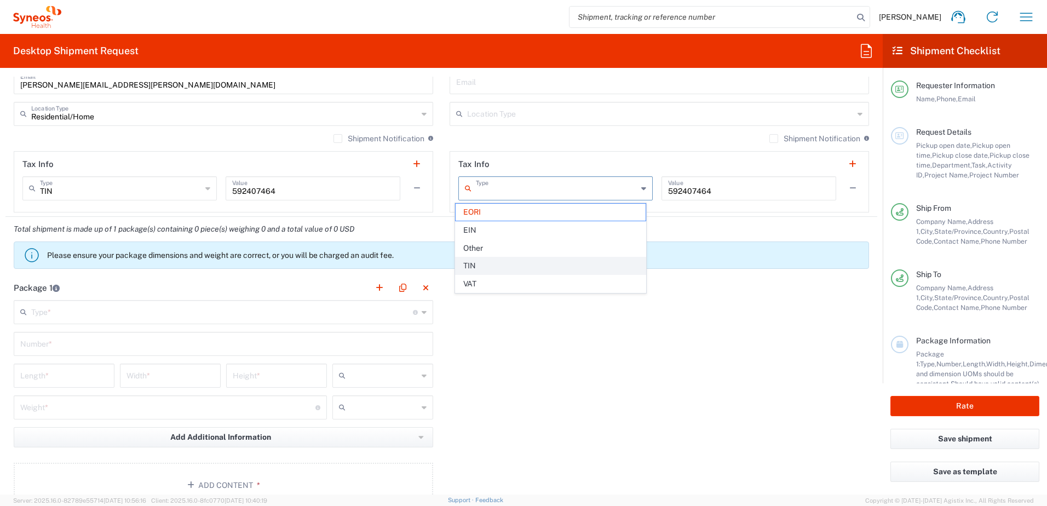
click at [490, 262] on span "TIN" at bounding box center [551, 265] width 190 height 17
type input "TIN"
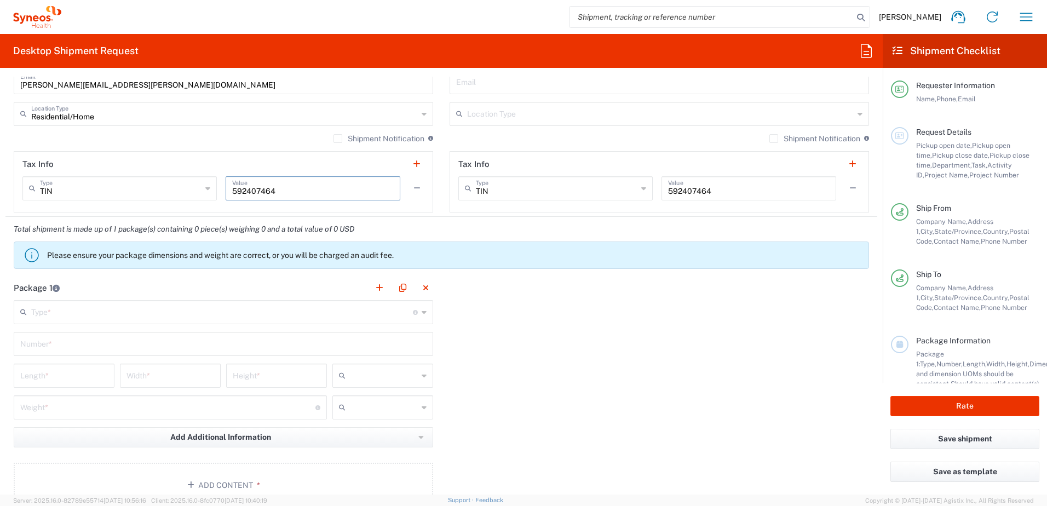
click at [319, 195] on input "592407464" at bounding box center [313, 187] width 162 height 19
drag, startPoint x: 302, startPoint y: 194, endPoint x: 214, endPoint y: 194, distance: 88.2
click at [214, 194] on div "TIN Type TIN EIN EORI Other VAT [US_EMPLOYER_IDENTIFICATION_NUMBER] Value" at bounding box center [223, 192] width 402 height 32
click at [111, 193] on input "text" at bounding box center [121, 187] width 162 height 19
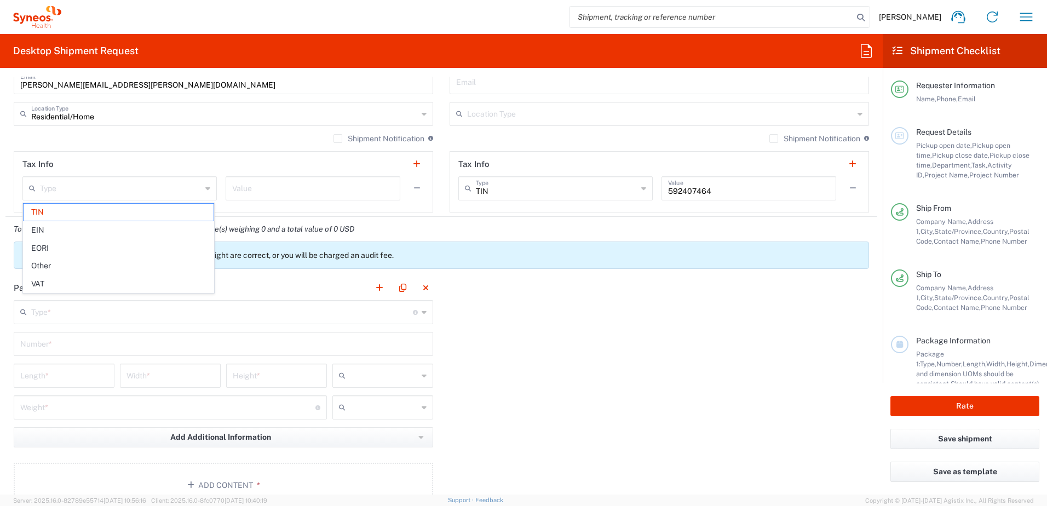
click at [107, 135] on div "Shipment Notification If checked, a shipment notification email will be sent to…" at bounding box center [223, 143] width 419 height 18
type input "TIN"
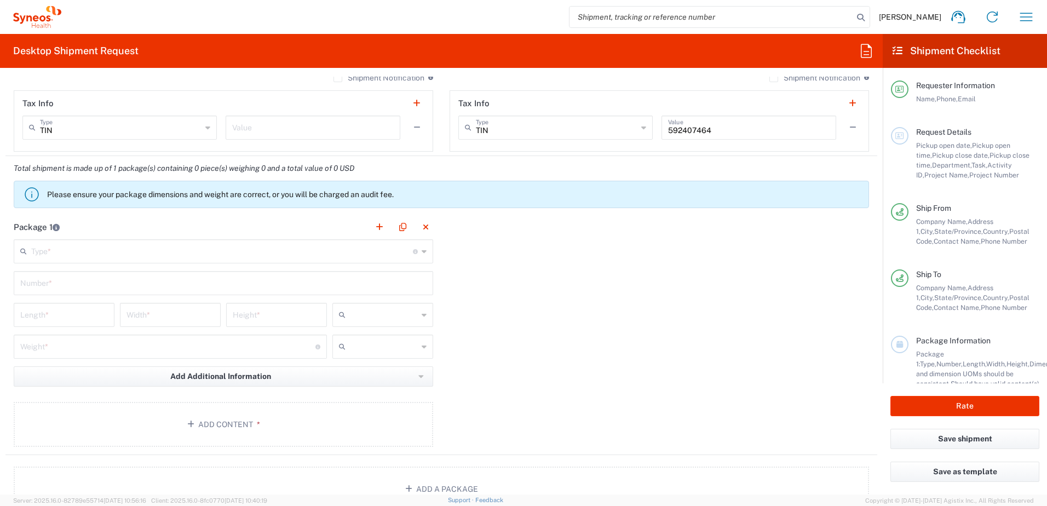
scroll to position [931, 0]
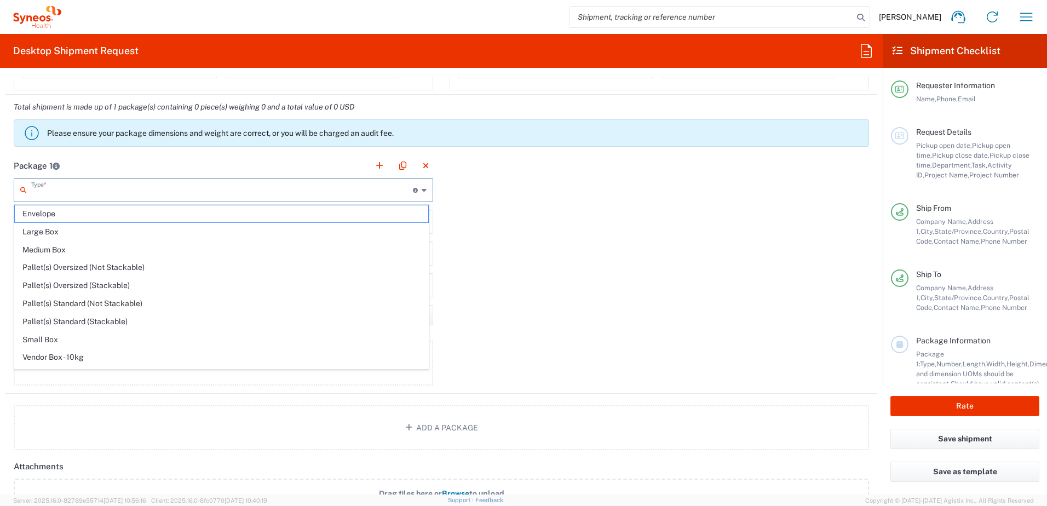
click at [137, 190] on input "text" at bounding box center [222, 189] width 382 height 19
click at [107, 337] on span "Small Box" at bounding box center [221, 339] width 413 height 17
type input "Small Box"
type input "12.25"
type input "11"
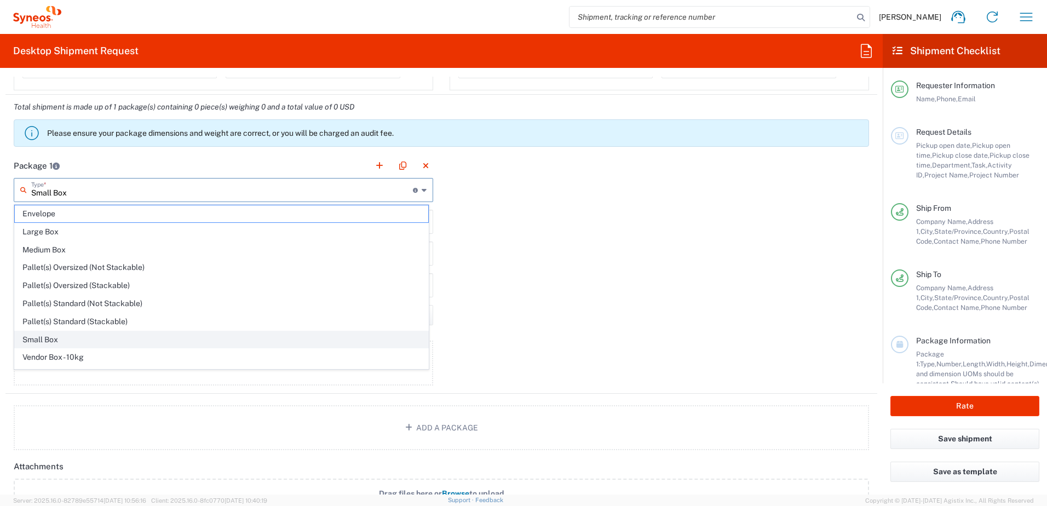
type input "1.5"
type input "in"
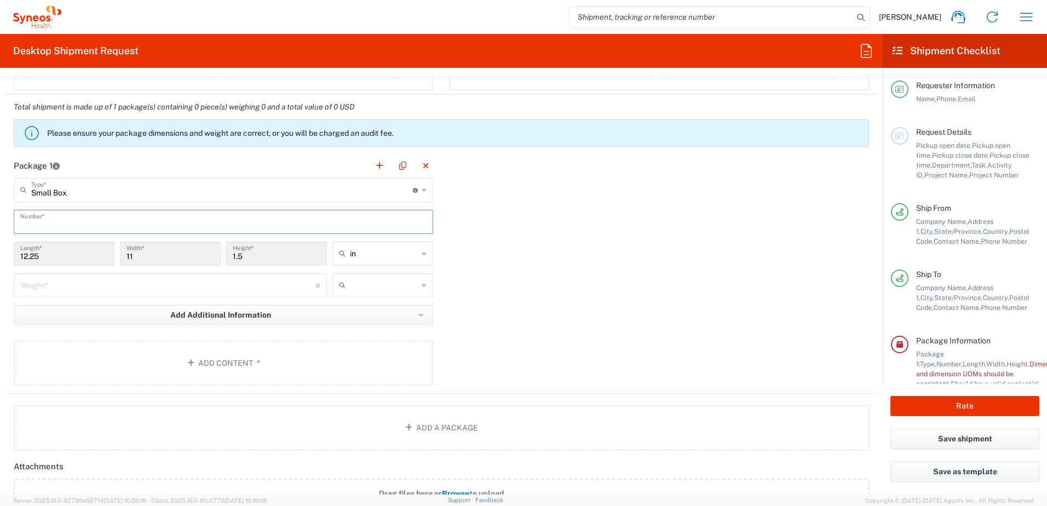
click at [45, 217] on input "text" at bounding box center [223, 220] width 406 height 19
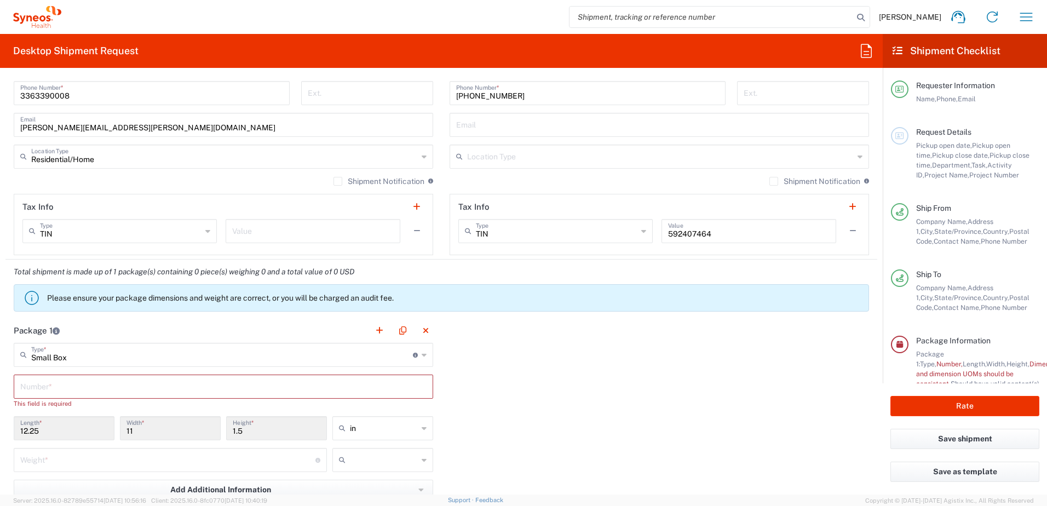
scroll to position [769, 0]
click at [130, 386] on input "text" at bounding box center [223, 382] width 406 height 19
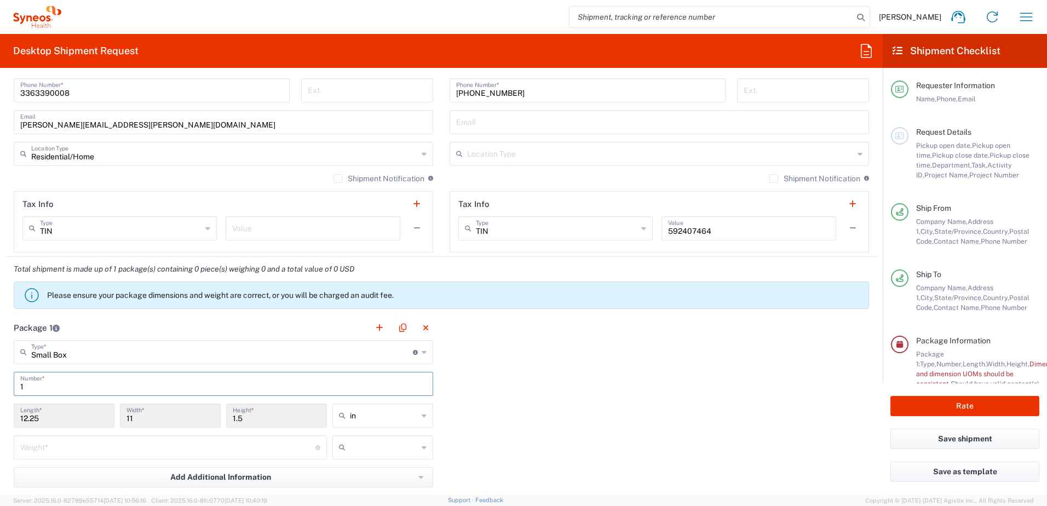
type input "1"
click at [611, 399] on div "Package 1 Small Box Type * Material used to package goods Envelope Large Box Me…" at bounding box center [441, 435] width 872 height 240
click at [197, 448] on input "number" at bounding box center [167, 446] width 295 height 19
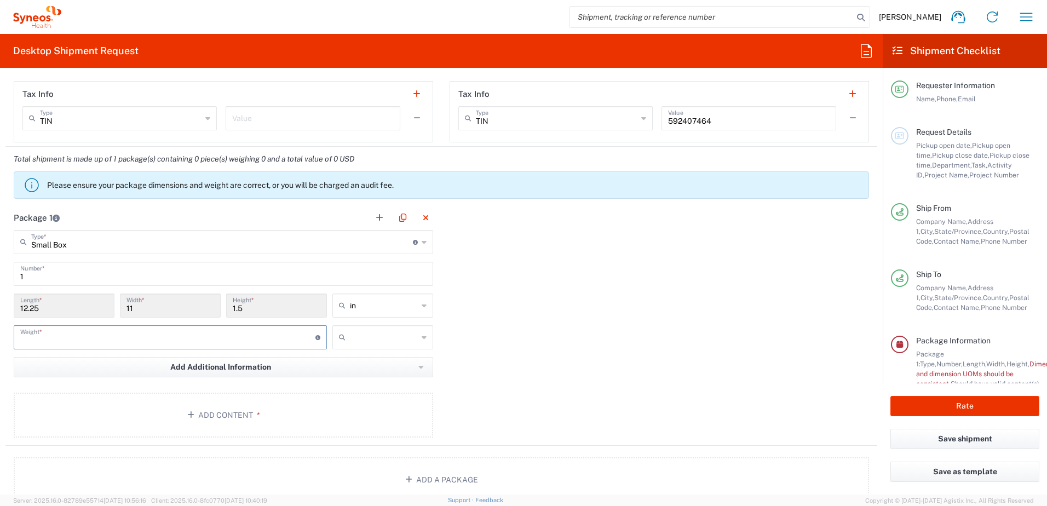
scroll to position [879, 0]
drag, startPoint x: 44, startPoint y: 313, endPoint x: 6, endPoint y: 313, distance: 37.8
click at [6, 313] on main "Small Box Type * Material used to package goods Envelope Large Box Medium Box P…" at bounding box center [223, 341] width 436 height 221
drag, startPoint x: 6, startPoint y: 313, endPoint x: 45, endPoint y: 309, distance: 39.6
click at [52, 310] on input "12.25" at bounding box center [64, 305] width 88 height 19
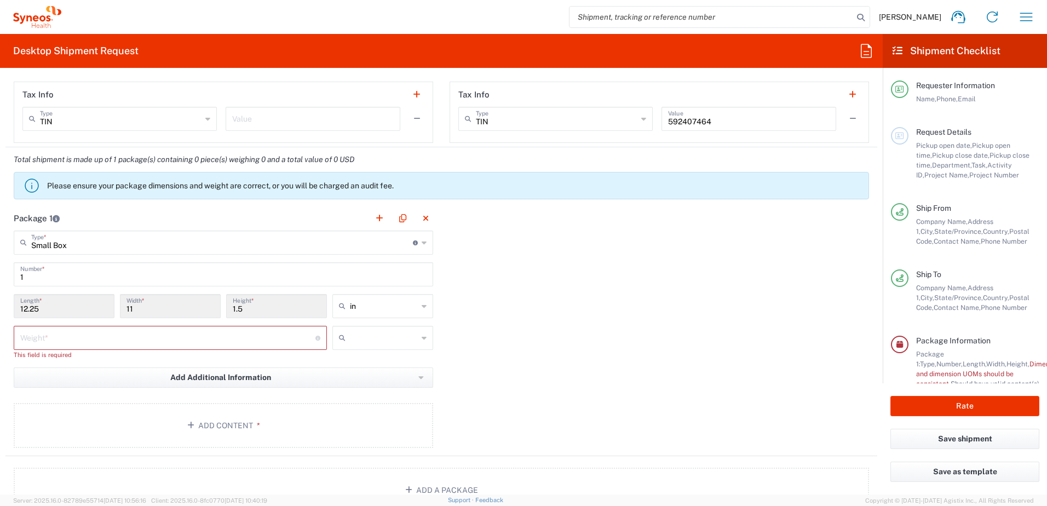
click at [45, 309] on input "12.25" at bounding box center [64, 305] width 88 height 19
drag, startPoint x: 24, startPoint y: 310, endPoint x: 9, endPoint y: 309, distance: 14.8
click at [9, 309] on main "Small Box Type * Material used to package goods Envelope Large Box Medium Box P…" at bounding box center [223, 341] width 436 height 221
drag, startPoint x: 9, startPoint y: 309, endPoint x: 135, endPoint y: 313, distance: 125.5
click at [134, 305] on input "11" at bounding box center [170, 305] width 88 height 19
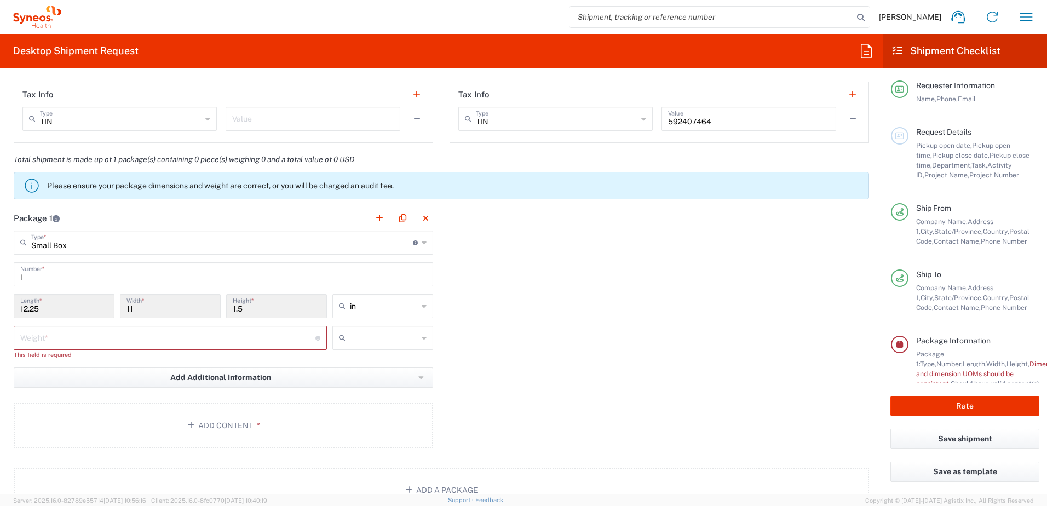
click at [135, 313] on input "11" at bounding box center [170, 305] width 88 height 19
click at [123, 344] on input "number" at bounding box center [167, 336] width 295 height 19
click at [272, 313] on input "1.5" at bounding box center [277, 305] width 88 height 19
click at [162, 307] on input "11" at bounding box center [170, 305] width 88 height 19
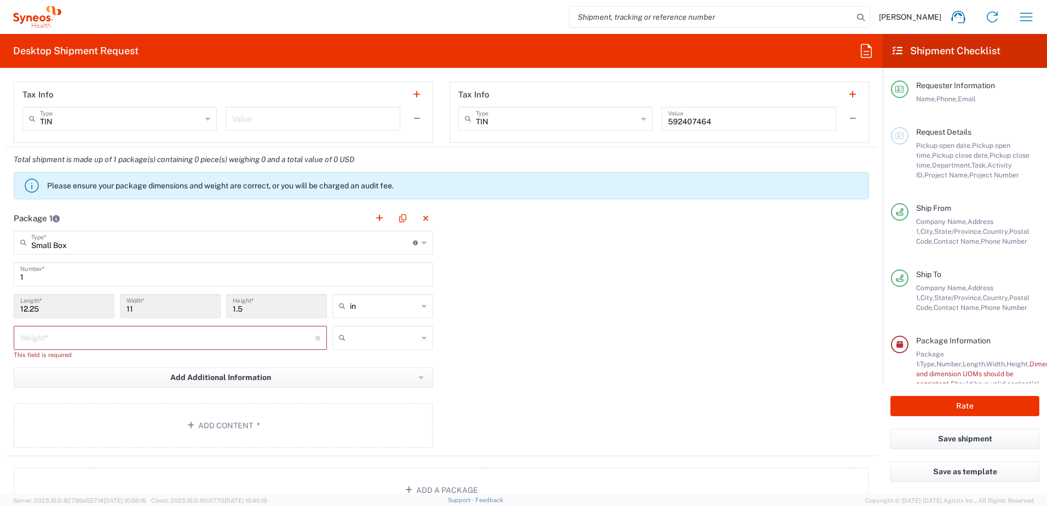
click at [215, 337] on input "number" at bounding box center [167, 336] width 295 height 19
type input "4"
click at [360, 344] on input "text" at bounding box center [384, 338] width 68 height 18
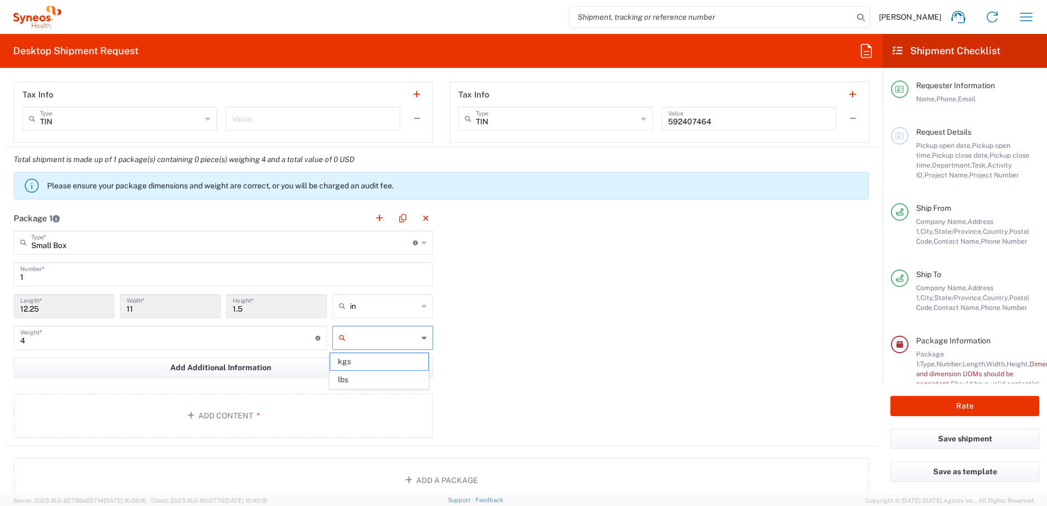
click at [339, 339] on icon at bounding box center [344, 338] width 11 height 18
click at [347, 381] on span "lbs" at bounding box center [378, 379] width 97 height 17
click at [347, 381] on div "Add Additional Information Package material Package temperature Temperature dev…" at bounding box center [223, 372] width 419 height 28
click at [84, 335] on input "4" at bounding box center [167, 336] width 295 height 19
type input "lbs"
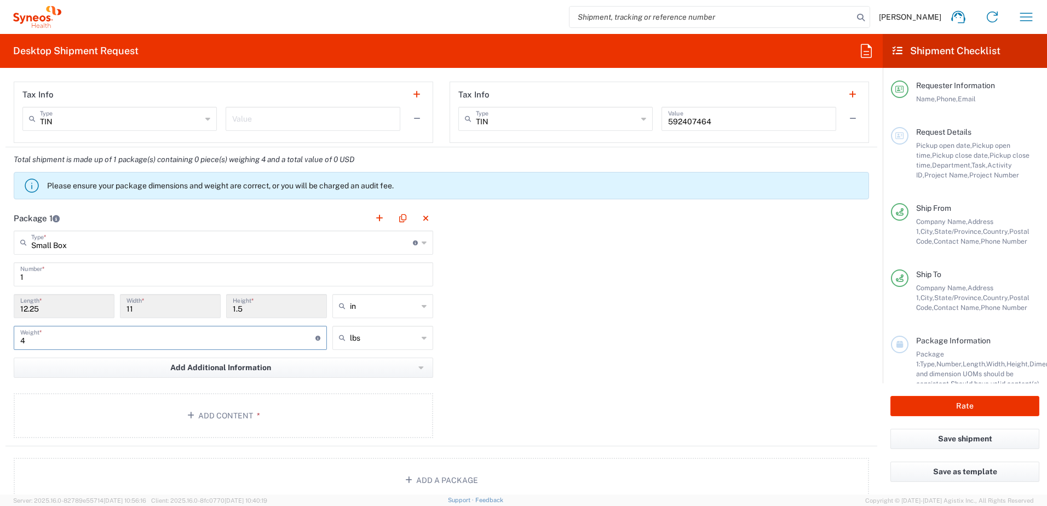
click at [31, 342] on input "4" at bounding box center [167, 336] width 295 height 19
type input "4.5"
click at [64, 308] on input "12.25" at bounding box center [64, 305] width 88 height 19
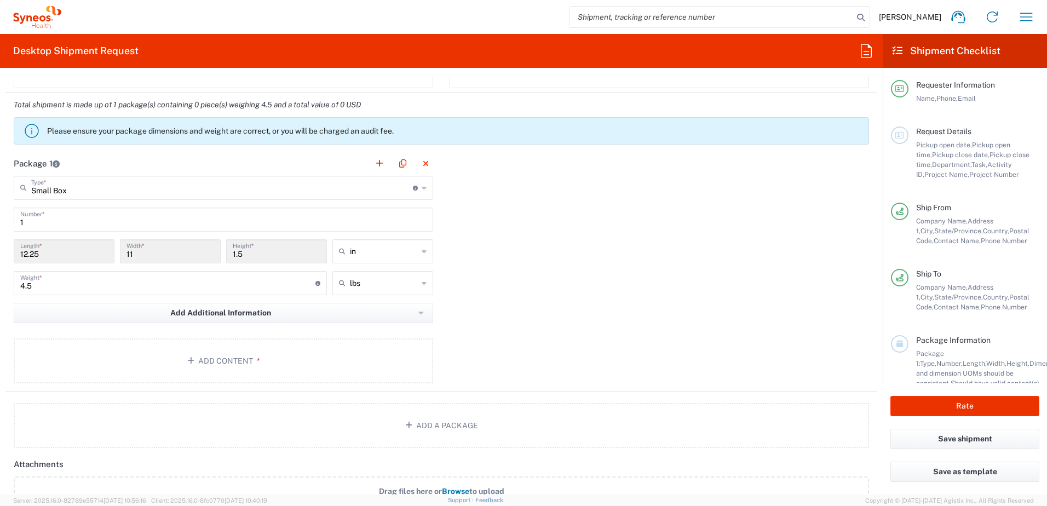
scroll to position [0, 0]
click at [923, 126] on div "Requester Information Name, Phone, Email" at bounding box center [965, 103] width 148 height 47
click at [917, 138] on div "Request Details Pickup open date, Pickup open time, Pickup close date, Pickup c…" at bounding box center [973, 153] width 131 height 53
click at [900, 136] on icon at bounding box center [899, 136] width 9 height 8
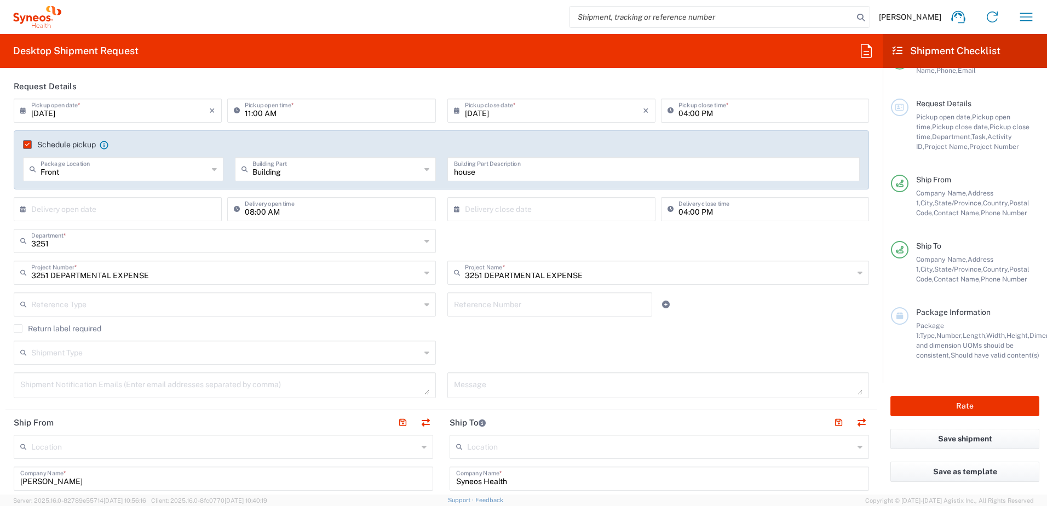
scroll to position [75, 0]
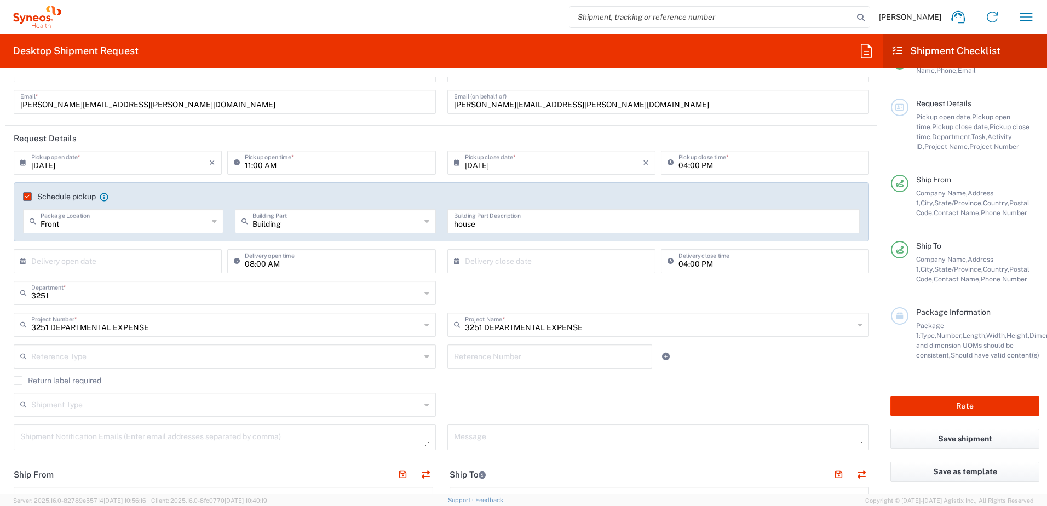
click at [288, 156] on input "11:00 AM" at bounding box center [337, 161] width 184 height 19
click at [234, 162] on icon at bounding box center [239, 163] width 11 height 18
click at [240, 162] on icon at bounding box center [239, 163] width 11 height 18
click at [247, 164] on input "11:00 AM" at bounding box center [337, 161] width 184 height 19
click at [276, 164] on input "11:00 AM" at bounding box center [337, 161] width 184 height 19
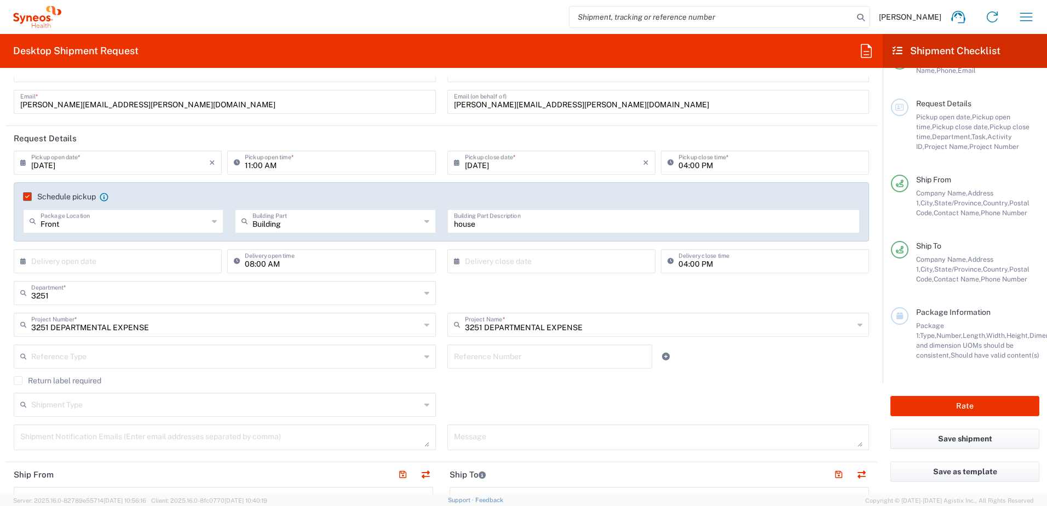
click at [315, 169] on input "11:00 AM" at bounding box center [337, 161] width 184 height 19
click at [975, 411] on button "Rate" at bounding box center [964, 406] width 149 height 20
drag, startPoint x: 1036, startPoint y: 303, endPoint x: 1038, endPoint y: 309, distance: 6.1
click at [1038, 309] on main "Requester Information Name, Phone, Email Request Details Pickup open date, Pick…" at bounding box center [965, 225] width 164 height 315
click at [974, 341] on div "Package 1: Type, Number, Length, Width, Height, Dimension, Weight, Weight and d…" at bounding box center [977, 340] width 123 height 39
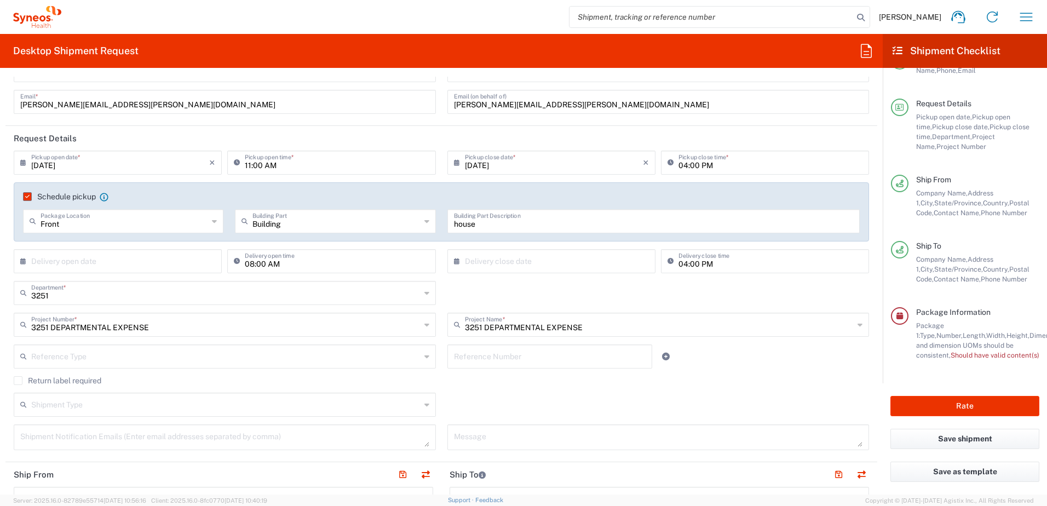
type input "3251 DEPARTMENTAL EXPENSE"
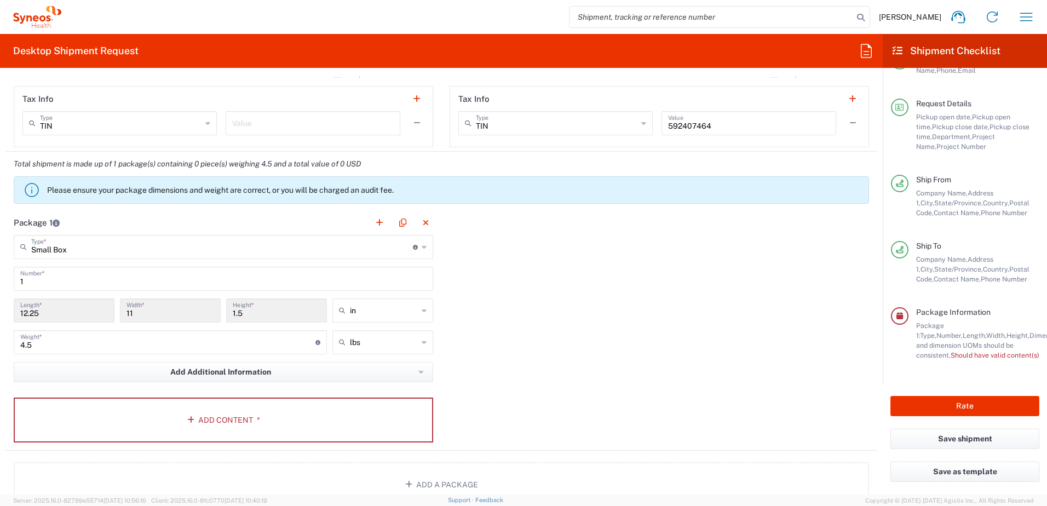
scroll to position [888, 0]
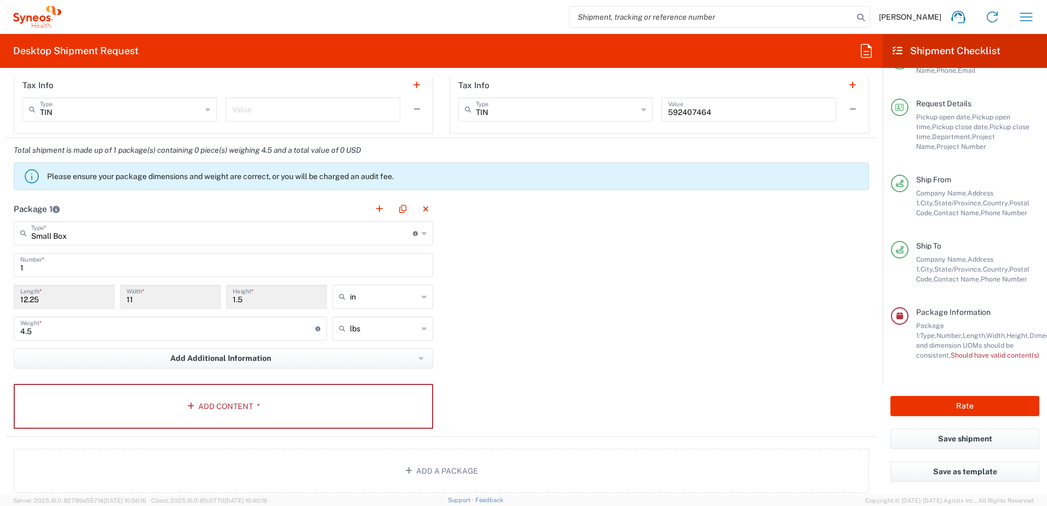
click at [52, 297] on input "12.25" at bounding box center [64, 295] width 88 height 19
click at [254, 406] on span "*" at bounding box center [256, 406] width 7 height 9
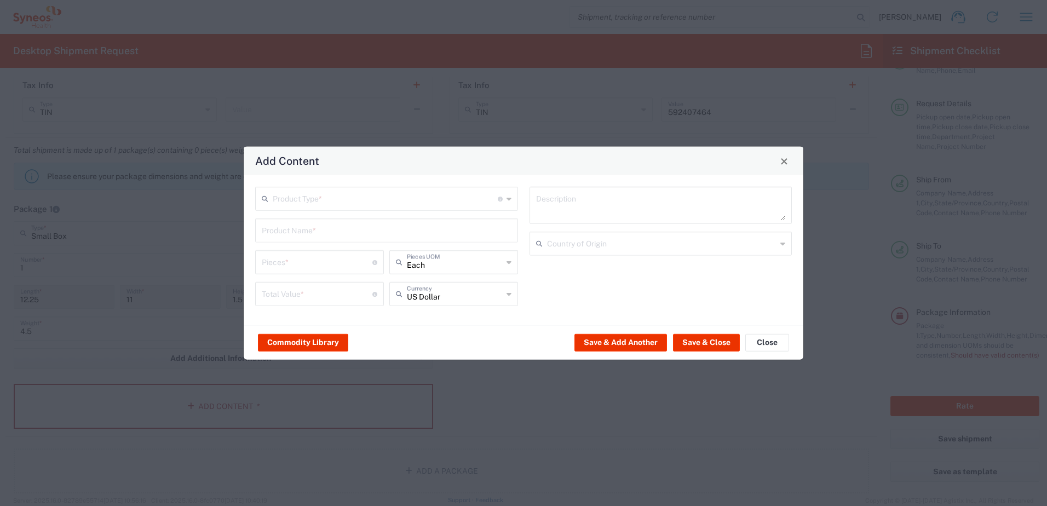
click at [328, 205] on input "text" at bounding box center [385, 197] width 225 height 19
click at [314, 243] on span "General Commodity" at bounding box center [386, 240] width 261 height 17
type input "General Commodity"
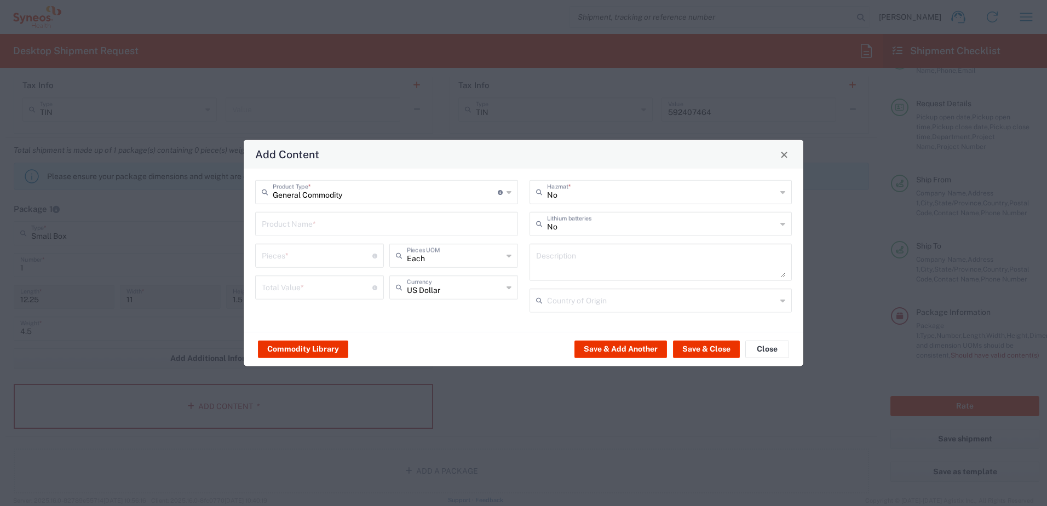
click at [432, 225] on input "text" at bounding box center [387, 223] width 250 height 19
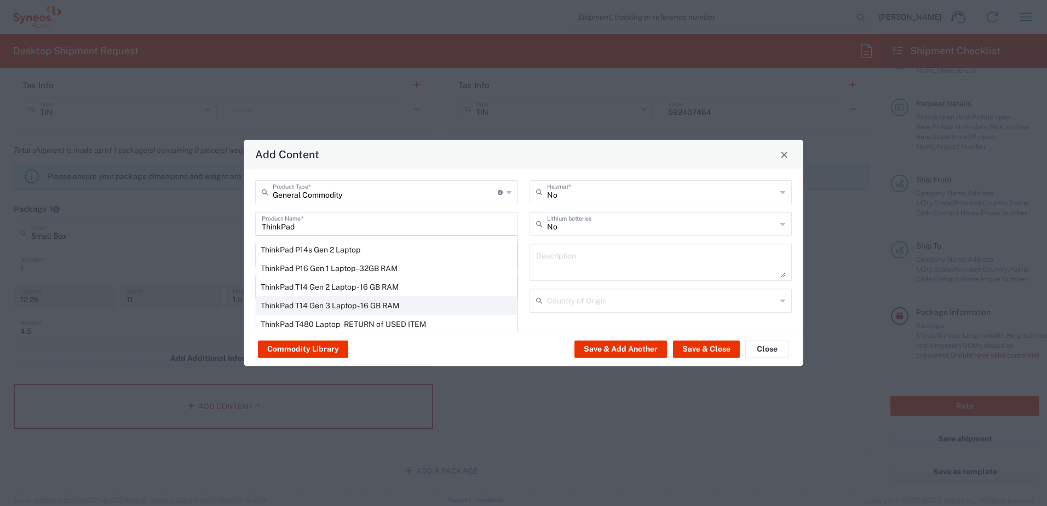
click at [463, 307] on div "ThinkPad T14 Gen 3 Laptop - 16 GB RAM" at bounding box center [386, 305] width 261 height 19
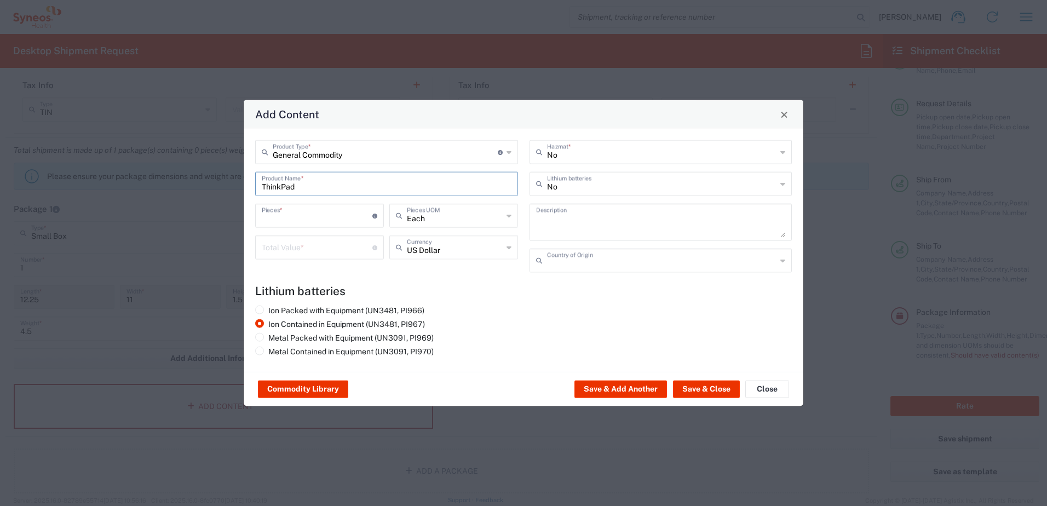
type input "ThinkPad T14 Gen 3 Laptop - 16 GB RAM"
type input "1"
type textarea "Intel Core i7-1265U vProÂ® Processor - 14" - 16 GB RAM - 512 GB SSD"
type input "[GEOGRAPHIC_DATA]"
type input "Yes"
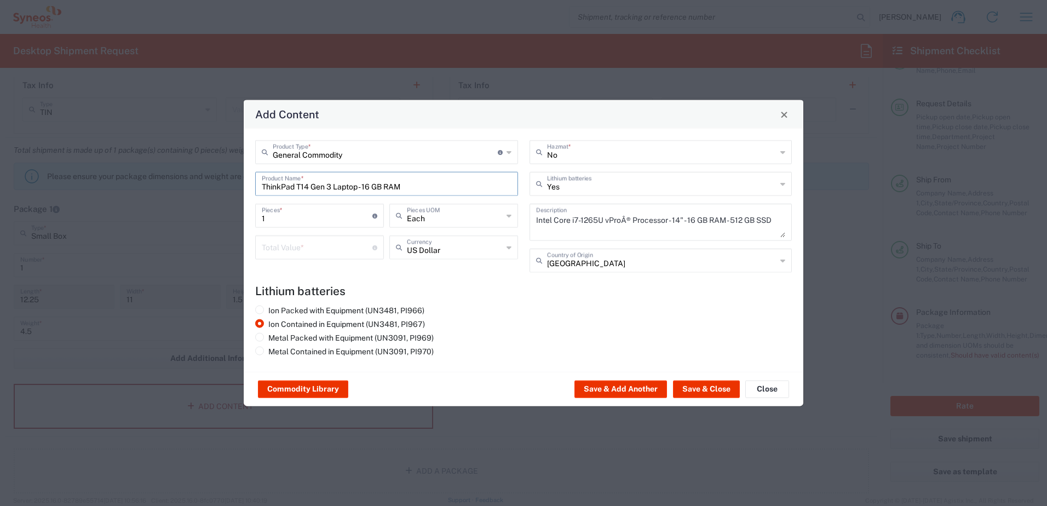
drag, startPoint x: 434, startPoint y: 188, endPoint x: 416, endPoint y: 186, distance: 18.7
click at [434, 188] on input "ThinkPad T14 Gen 3 Laptop - 16 GB RAM" at bounding box center [387, 183] width 250 height 19
click at [421, 181] on input "ThinkPad T14 Gen 3 Laptop - 16 GB RAM" at bounding box center [387, 183] width 250 height 19
click at [705, 390] on button "Save & Close" at bounding box center [706, 390] width 67 height 18
click at [298, 246] on input "number" at bounding box center [317, 246] width 111 height 19
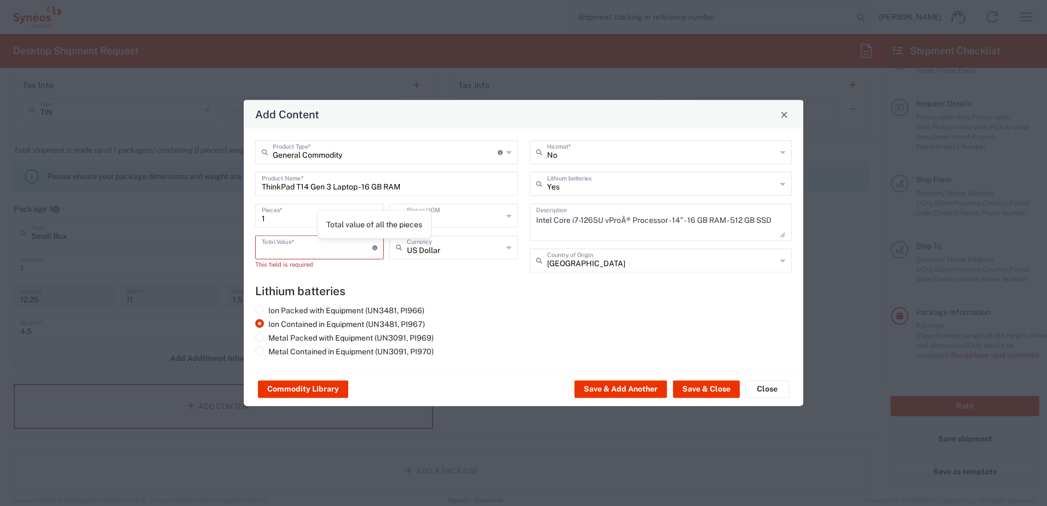
click at [375, 249] on icon at bounding box center [374, 247] width 5 height 5
click at [273, 249] on input "number" at bounding box center [317, 246] width 111 height 19
click at [260, 255] on div "Total Value * Total value of all the pieces" at bounding box center [319, 247] width 129 height 24
click at [283, 249] on input "number" at bounding box center [317, 246] width 111 height 19
click at [287, 244] on input "number" at bounding box center [317, 246] width 111 height 19
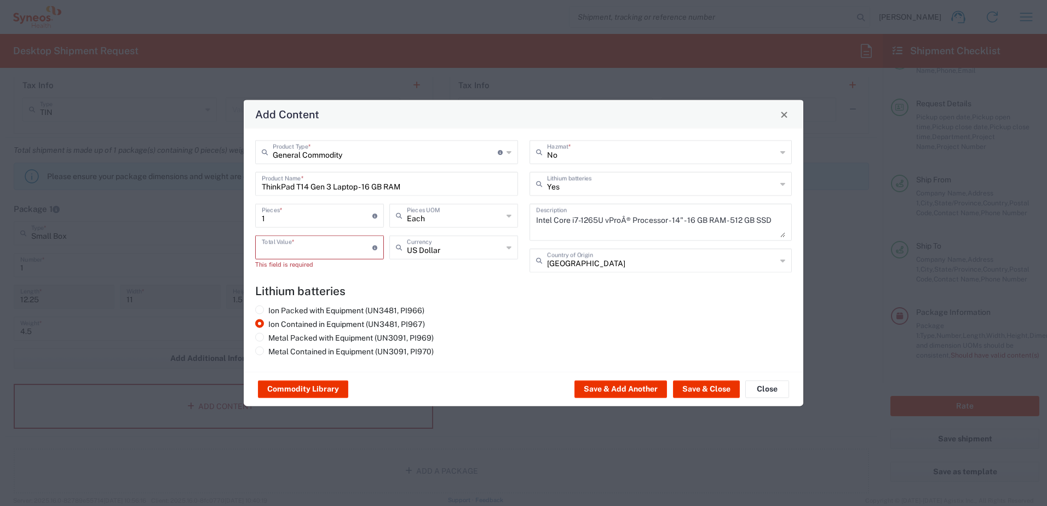
click at [283, 245] on input "number" at bounding box center [317, 246] width 111 height 19
type input "400"
click at [710, 394] on button "Save & Close" at bounding box center [706, 390] width 67 height 18
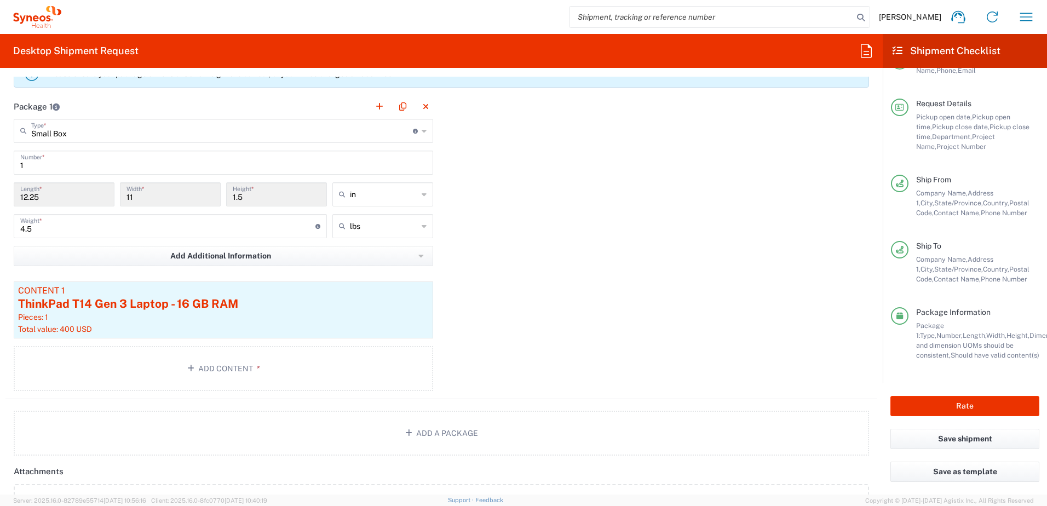
scroll to position [998, 0]
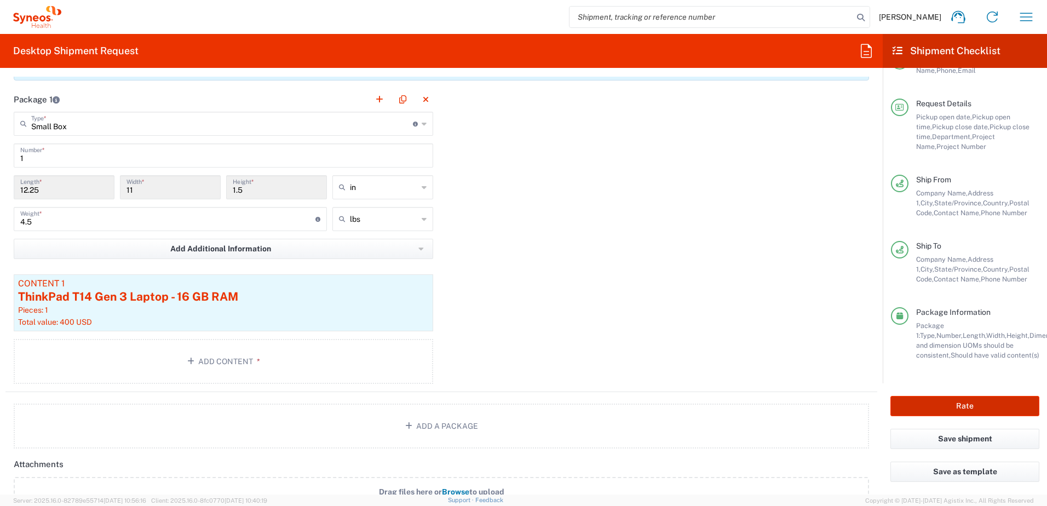
click at [957, 409] on button "Rate" at bounding box center [964, 406] width 149 height 20
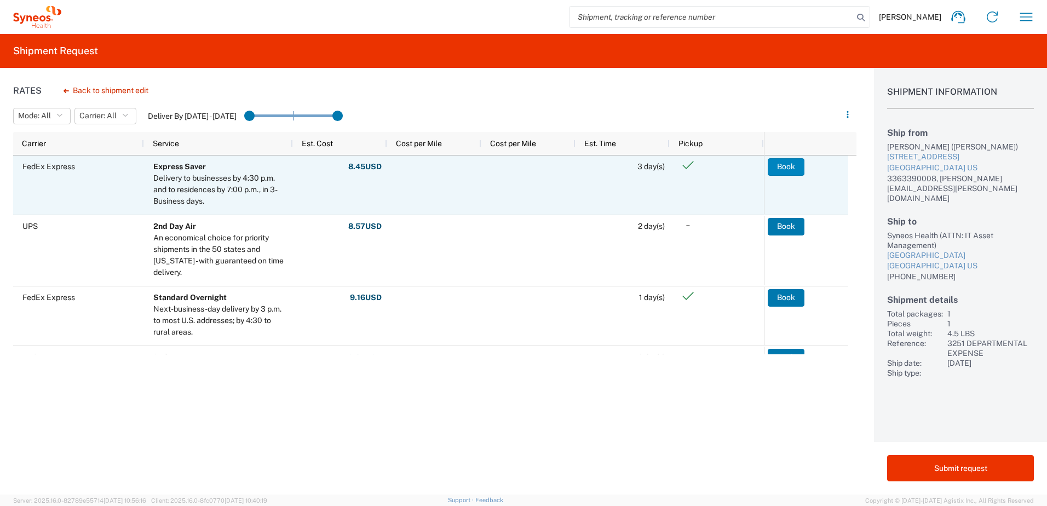
click at [796, 166] on button "Book" at bounding box center [786, 167] width 37 height 18
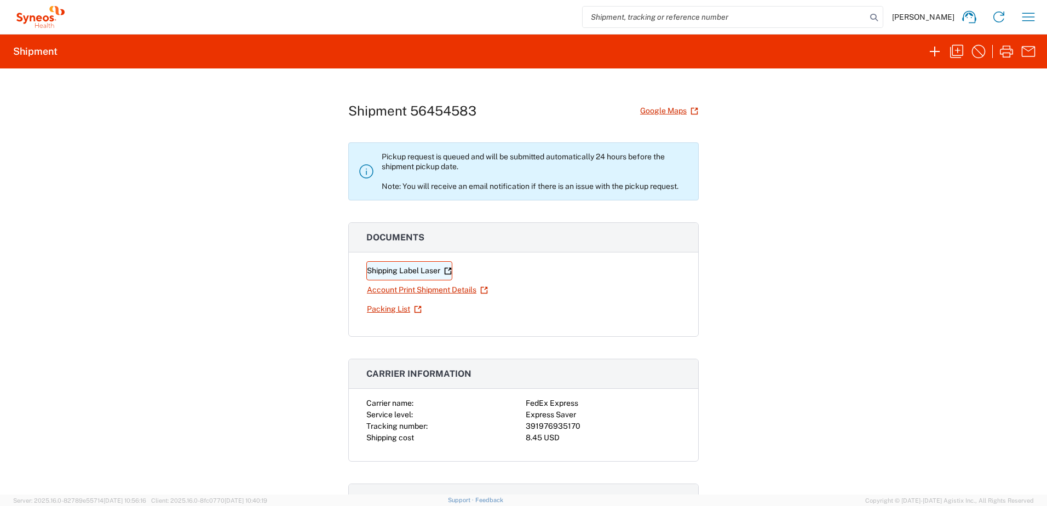
click at [424, 274] on link "Shipping Label Laser" at bounding box center [409, 270] width 86 height 19
click at [394, 307] on link "Packing List" at bounding box center [394, 309] width 56 height 19
click at [454, 292] on link "Account Print Shipment Details" at bounding box center [427, 289] width 122 height 19
